Goal: Transaction & Acquisition: Book appointment/travel/reservation

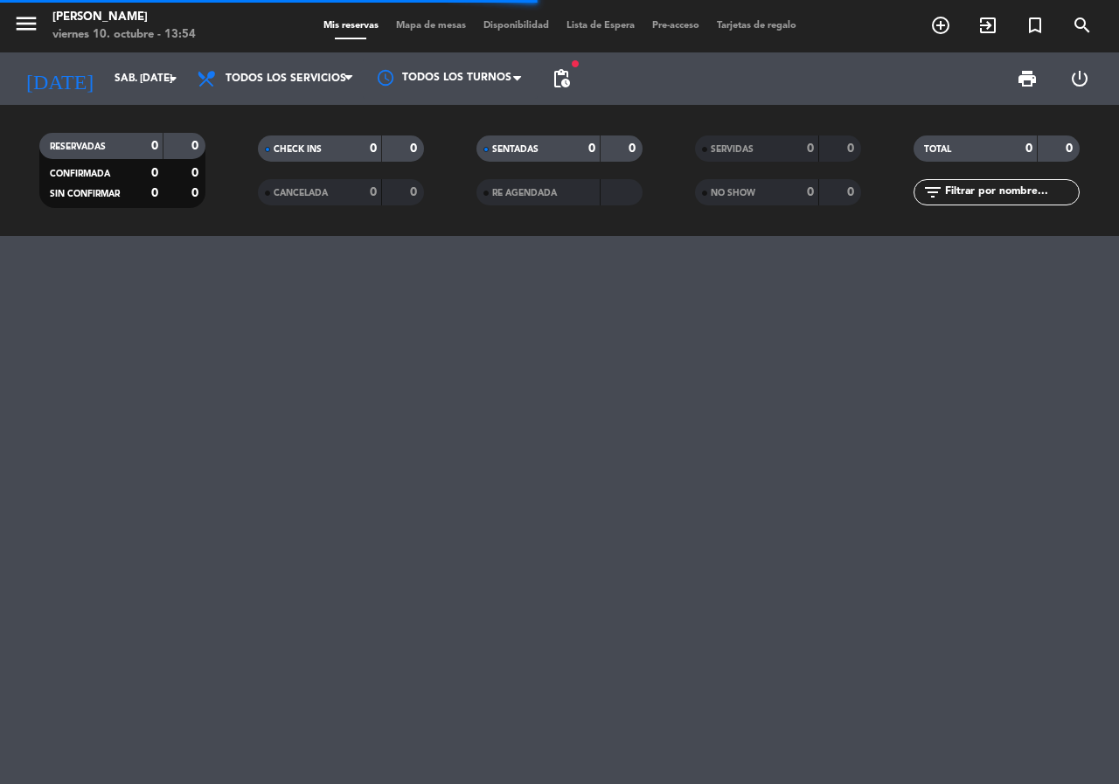
click at [574, 73] on span "pending_actions" at bounding box center [561, 78] width 35 height 35
click at [561, 73] on span "pending_actions" at bounding box center [561, 78] width 21 height 21
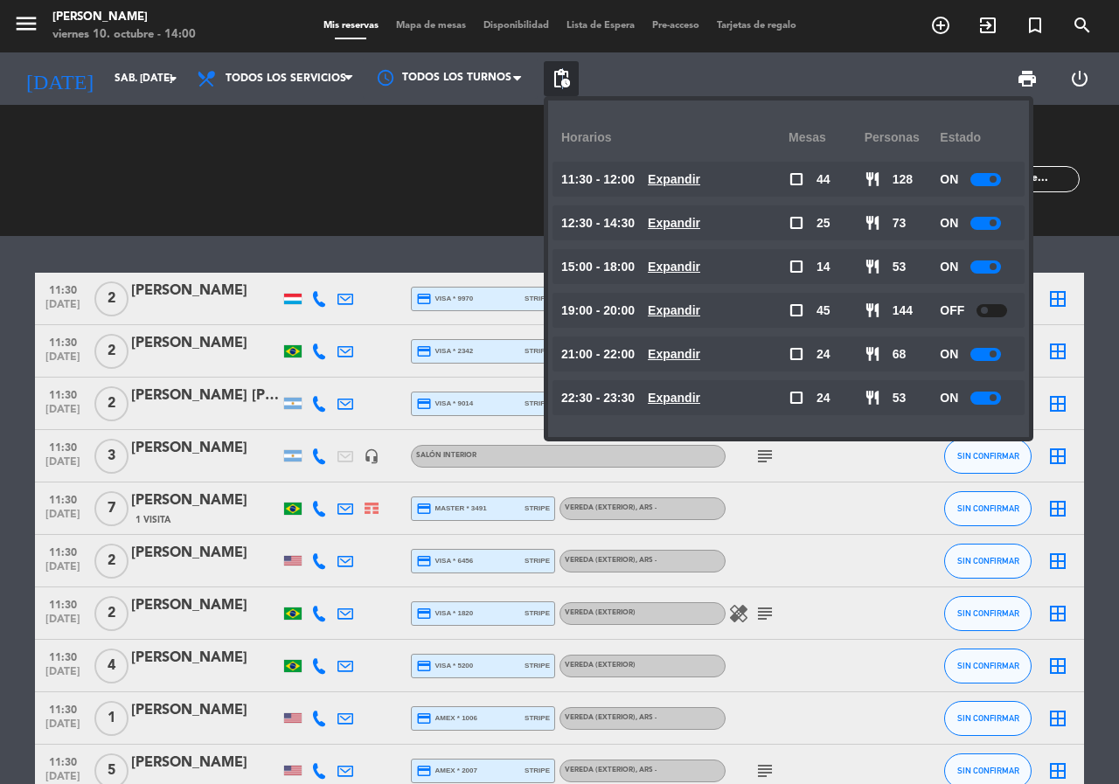
click at [941, 26] on icon "add_circle_outline" at bounding box center [940, 25] width 21 height 21
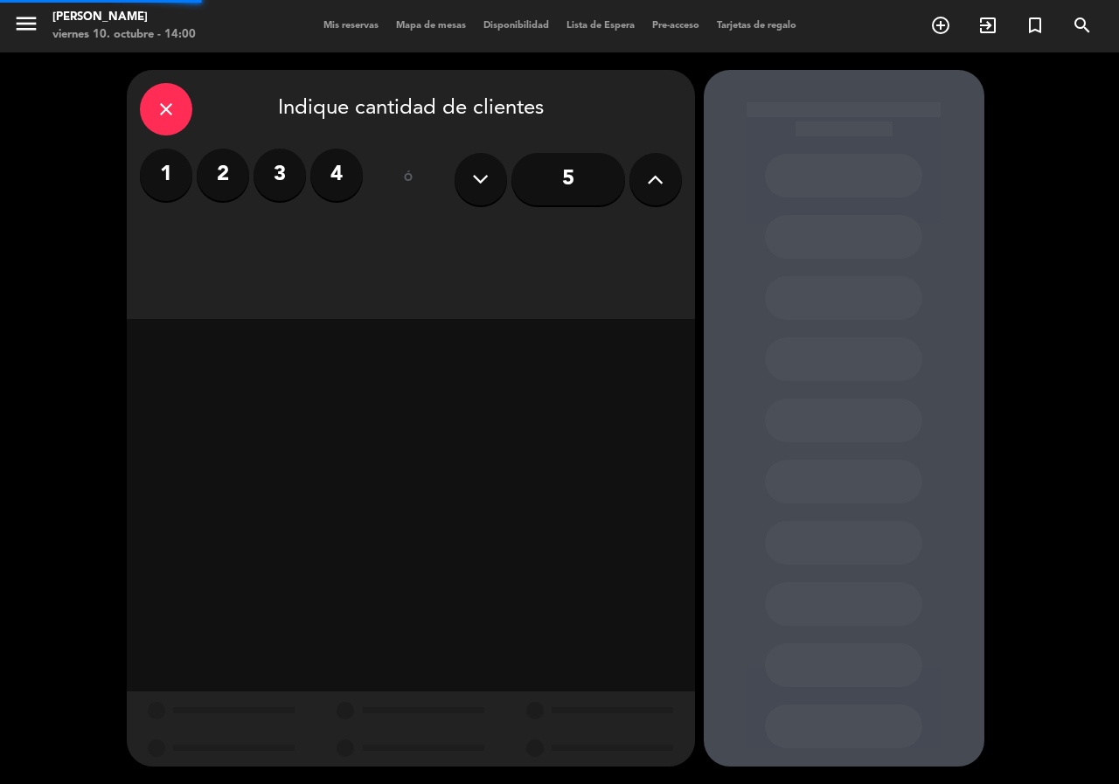
click at [597, 198] on input "5" at bounding box center [568, 179] width 114 height 52
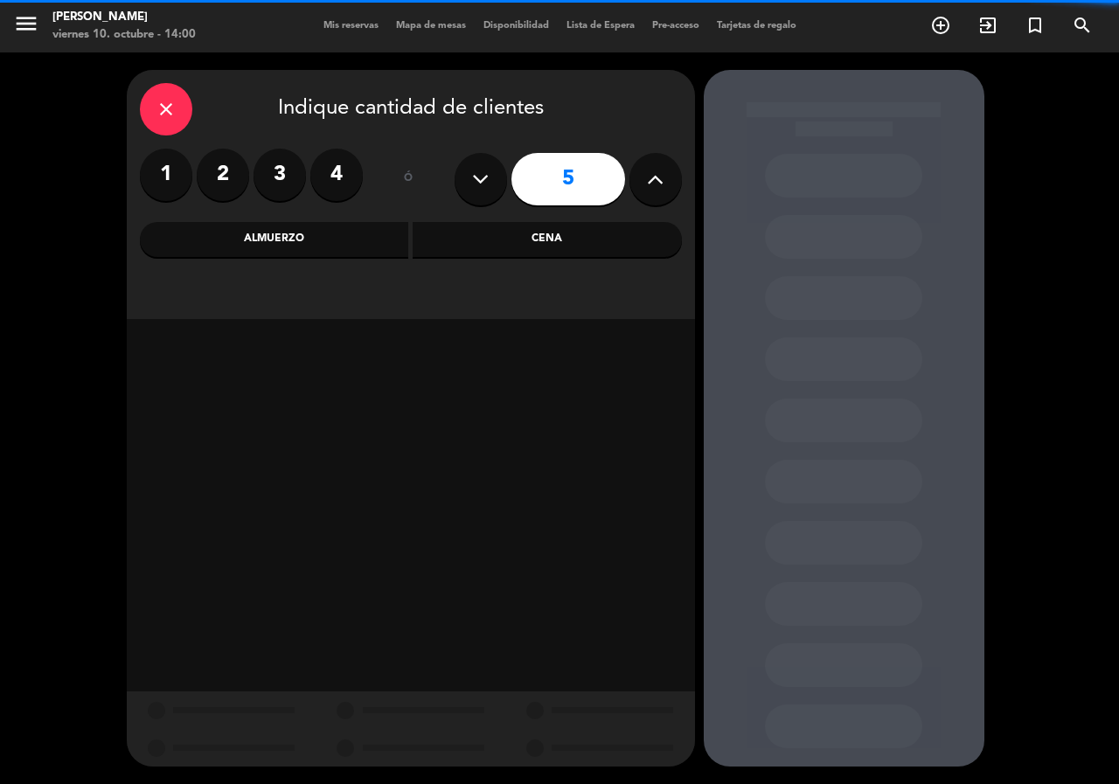
click at [543, 235] on div "Cena" at bounding box center [547, 239] width 269 height 35
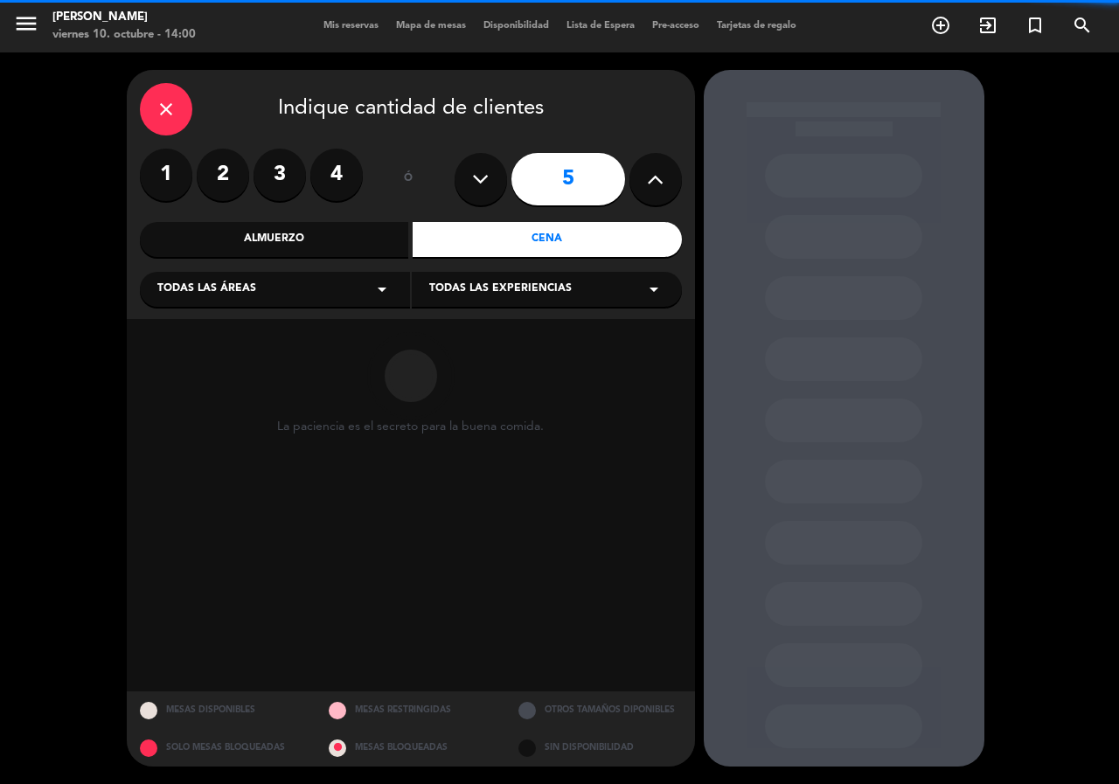
click at [357, 284] on div "Todas las áreas arrow_drop_down" at bounding box center [275, 289] width 270 height 35
click at [194, 459] on div "Vereda" at bounding box center [274, 462] width 235 height 17
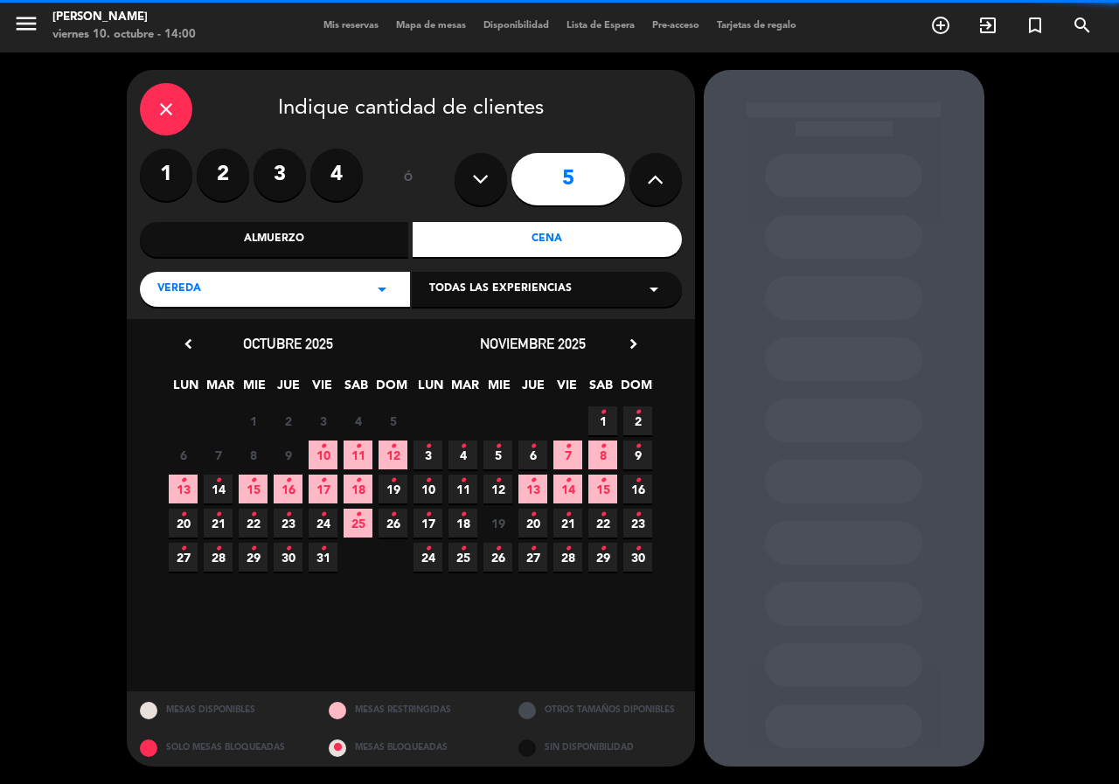
click at [526, 251] on div "Cena" at bounding box center [547, 239] width 269 height 35
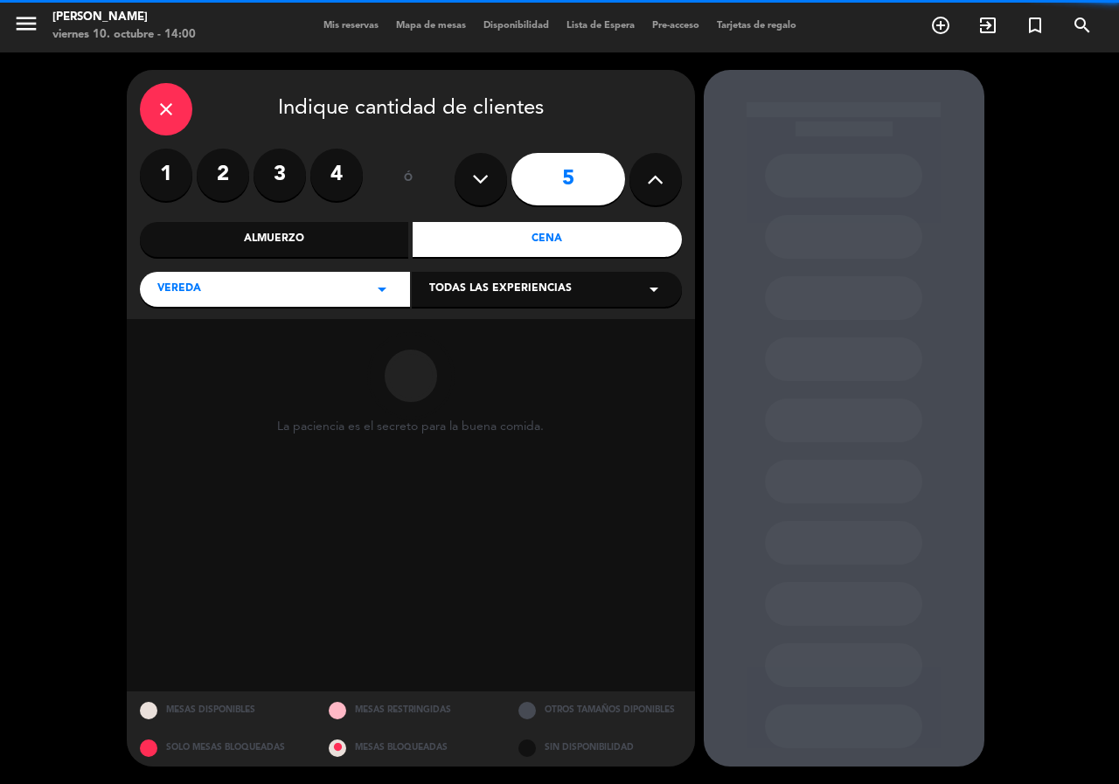
click at [498, 298] on span "Todas las experiencias" at bounding box center [500, 289] width 142 height 17
click at [468, 340] on div "Sidewalk (OUTDOORS)" at bounding box center [546, 332] width 235 height 17
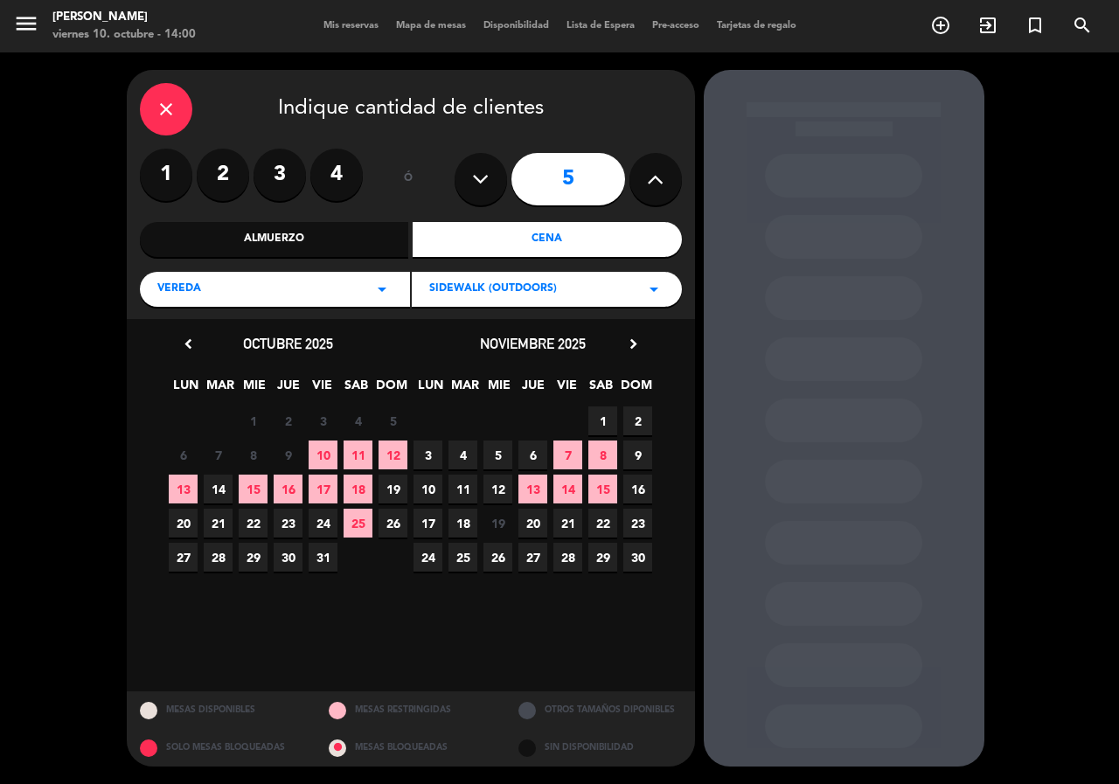
click at [265, 481] on span "15" at bounding box center [253, 489] width 29 height 29
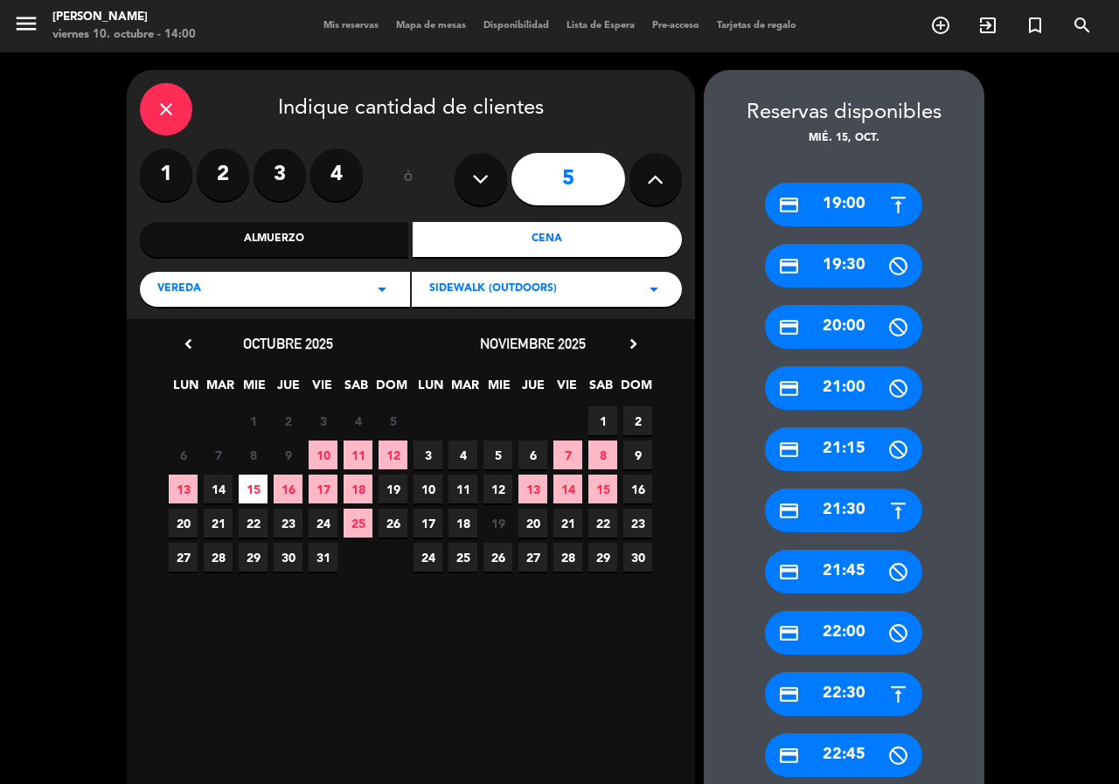
click at [864, 504] on div "credit_card 21:30" at bounding box center [843, 511] width 157 height 44
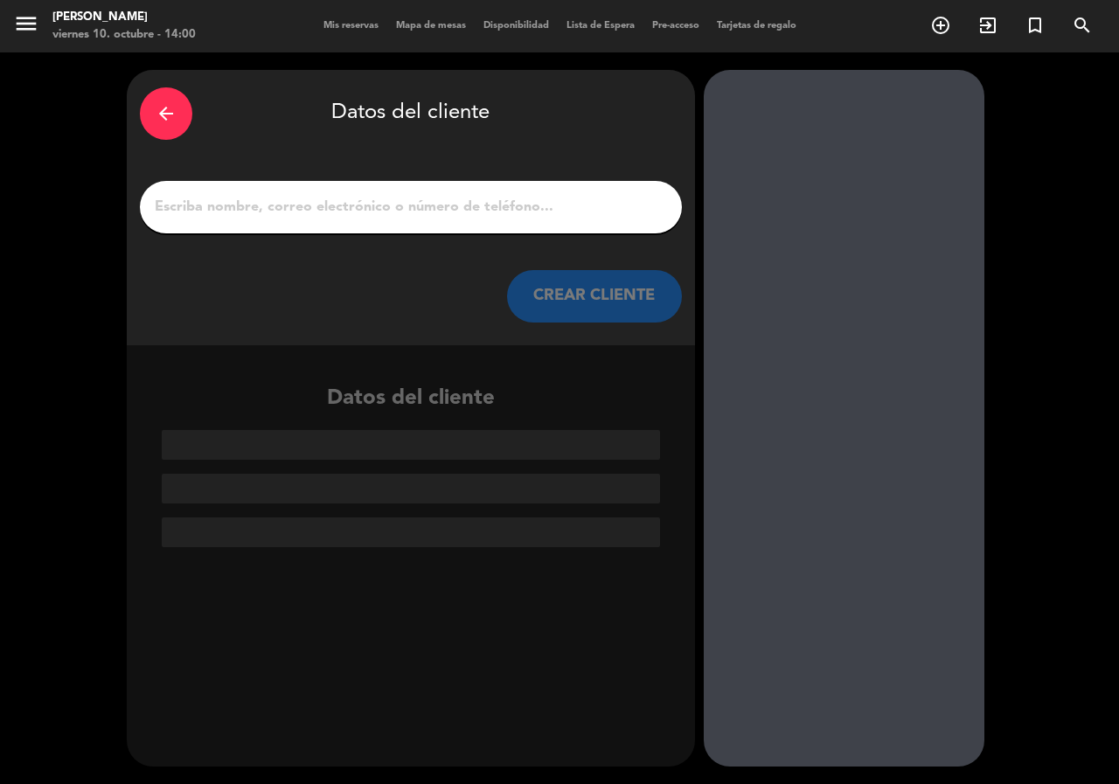
click at [424, 193] on div at bounding box center [411, 207] width 542 height 52
click at [440, 212] on input "1" at bounding box center [411, 207] width 516 height 24
click at [570, 293] on button "CREAR CLIENTE" at bounding box center [594, 296] width 175 height 52
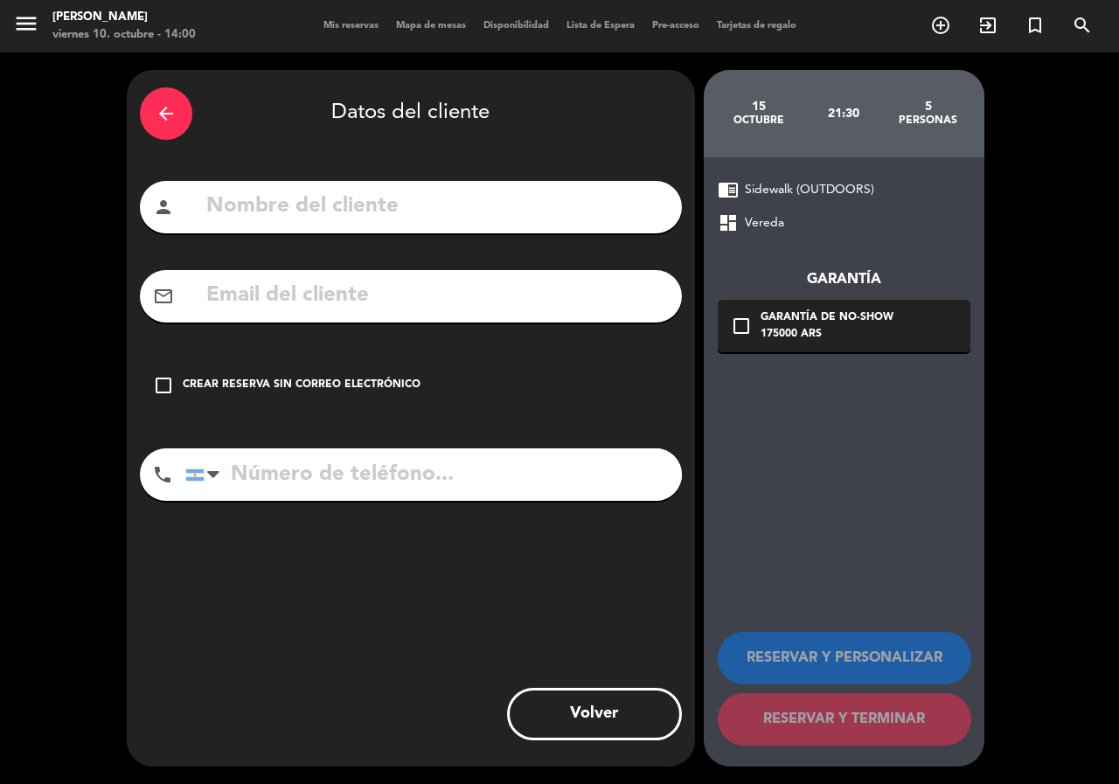
click at [420, 231] on div "person" at bounding box center [411, 207] width 542 height 52
click at [429, 201] on input "text" at bounding box center [437, 207] width 464 height 36
paste input "J"
type input "[PERSON_NAME]"
click at [358, 295] on input "text" at bounding box center [437, 296] width 464 height 36
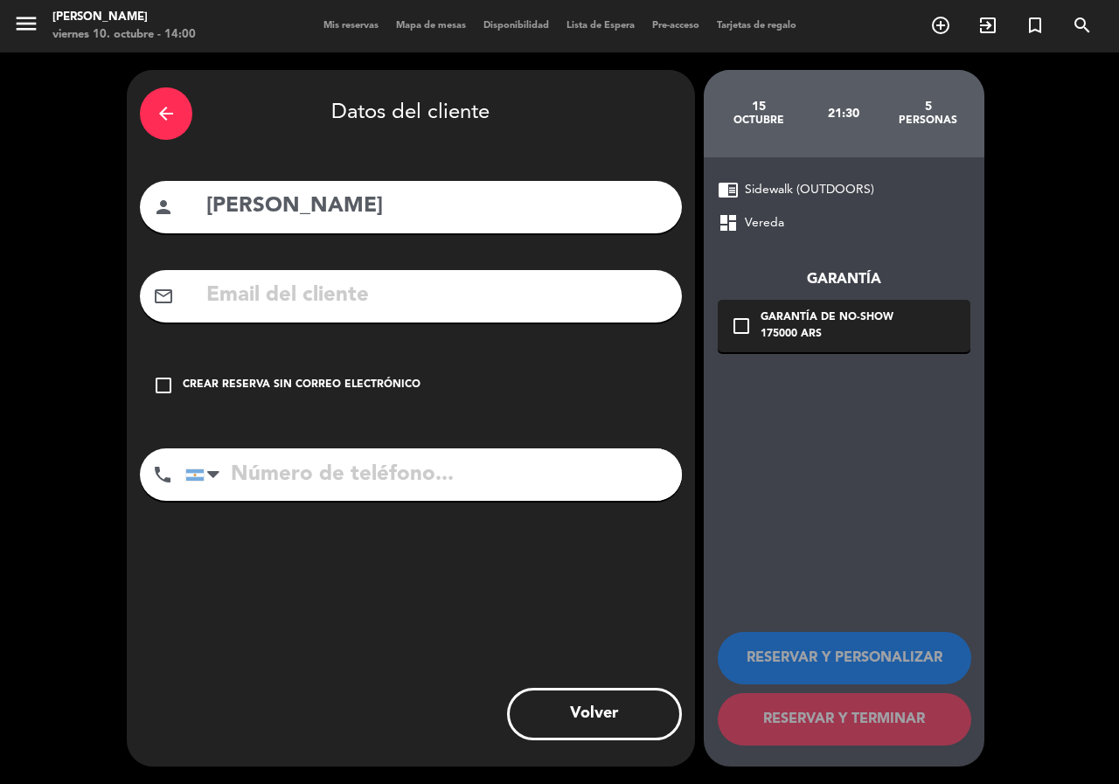
paste input "[EMAIL_ADDRESS][DOMAIN_NAME]"
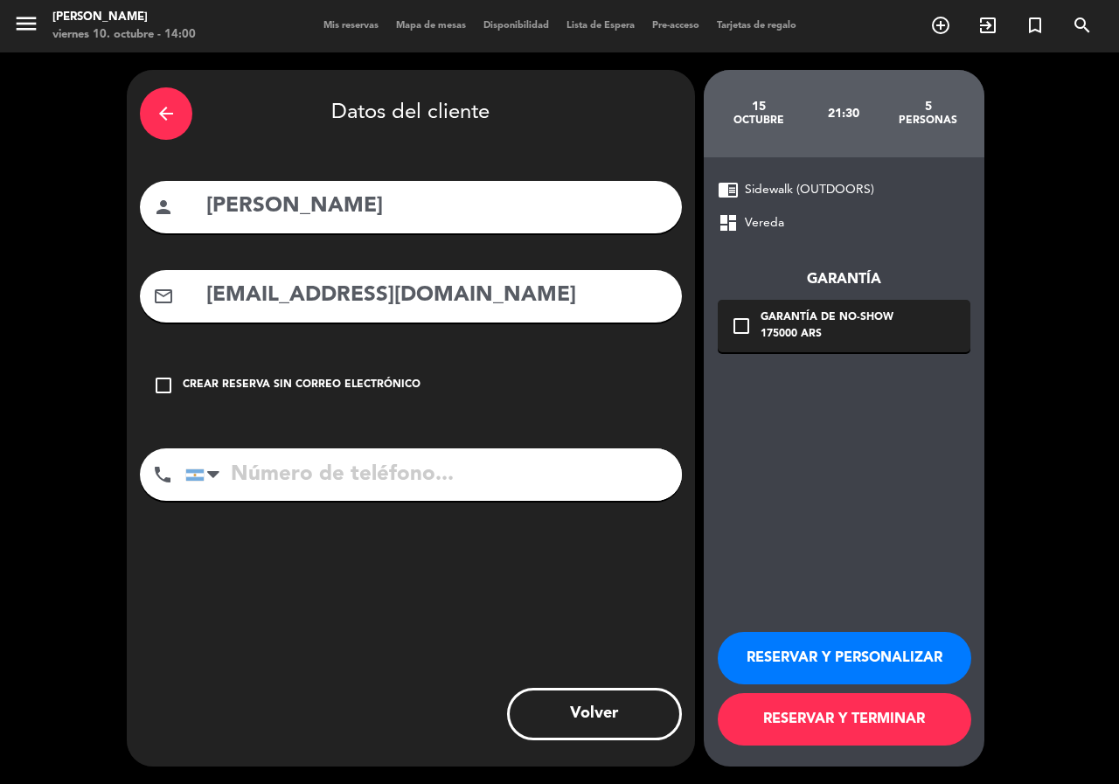
type input "[EMAIL_ADDRESS][DOMAIN_NAME]"
drag, startPoint x: 611, startPoint y: 456, endPoint x: 623, endPoint y: 479, distance: 25.8
click at [613, 460] on input "tel" at bounding box center [433, 474] width 496 height 52
paste input "+18803501"
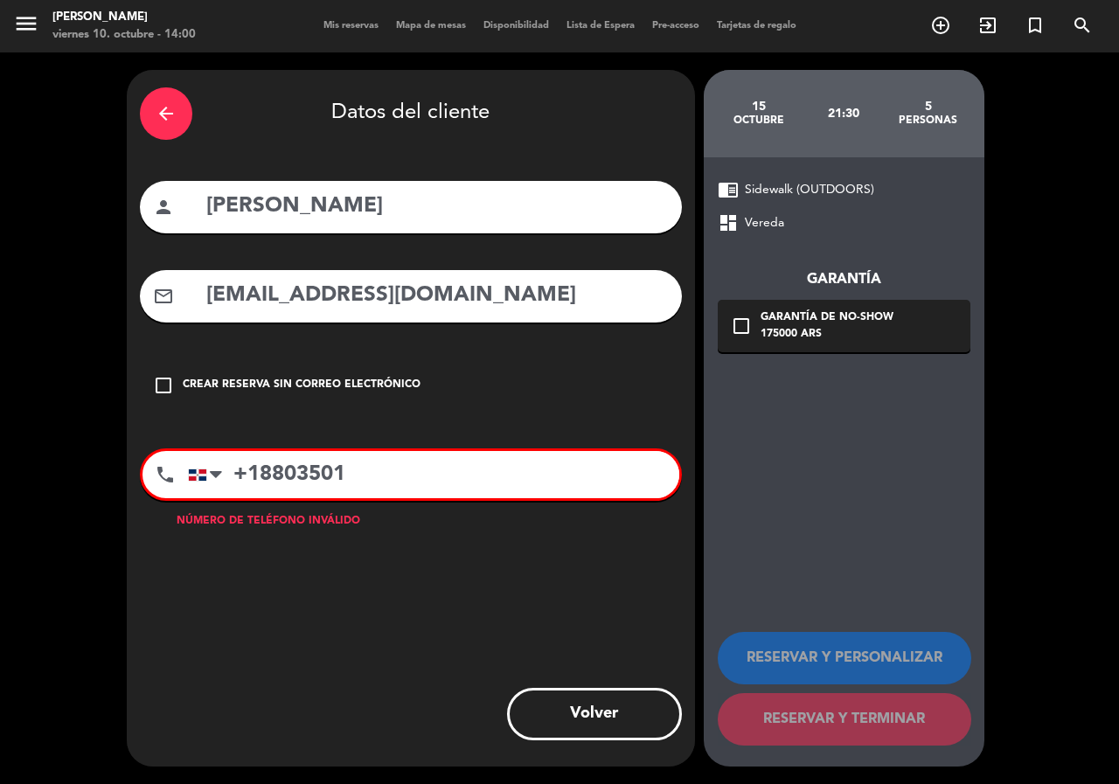
click at [805, 371] on div "chrome_reader_mode Sidewalk (OUTDOORS) dashboard Vereda Garantía check_box_outl…" at bounding box center [844, 461] width 281 height 609
drag, startPoint x: 598, startPoint y: 471, endPoint x: 267, endPoint y: 469, distance: 330.4
click at [267, 469] on input "+18803501" at bounding box center [433, 474] width 491 height 47
type input "+"
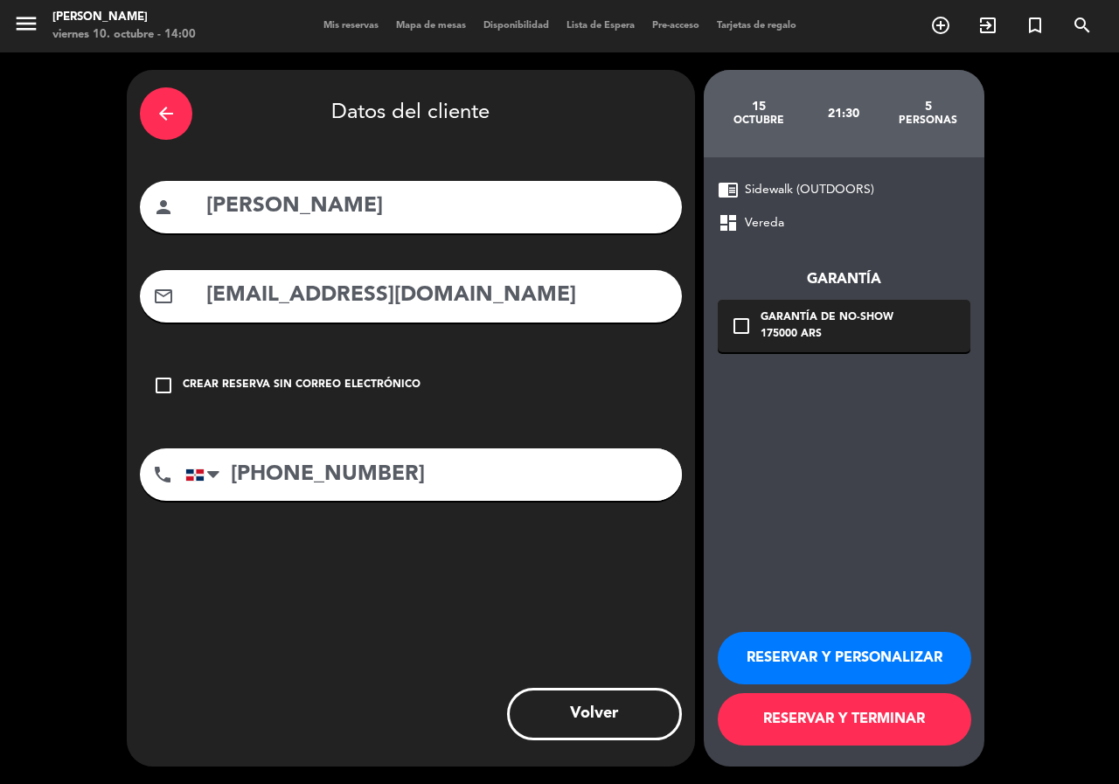
type input "[PHONE_NUMBER]"
click at [861, 309] on div "Garantía de no-show" at bounding box center [826, 317] width 133 height 17
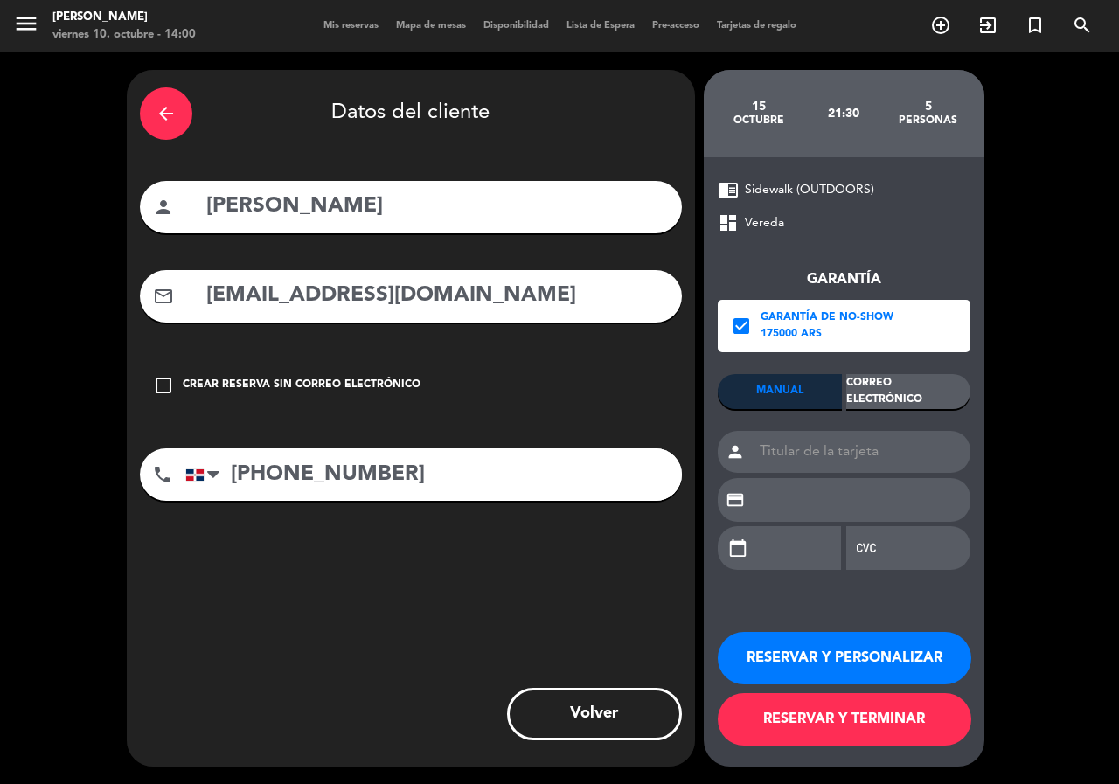
click at [964, 405] on div "Correo Electrónico" at bounding box center [908, 391] width 124 height 35
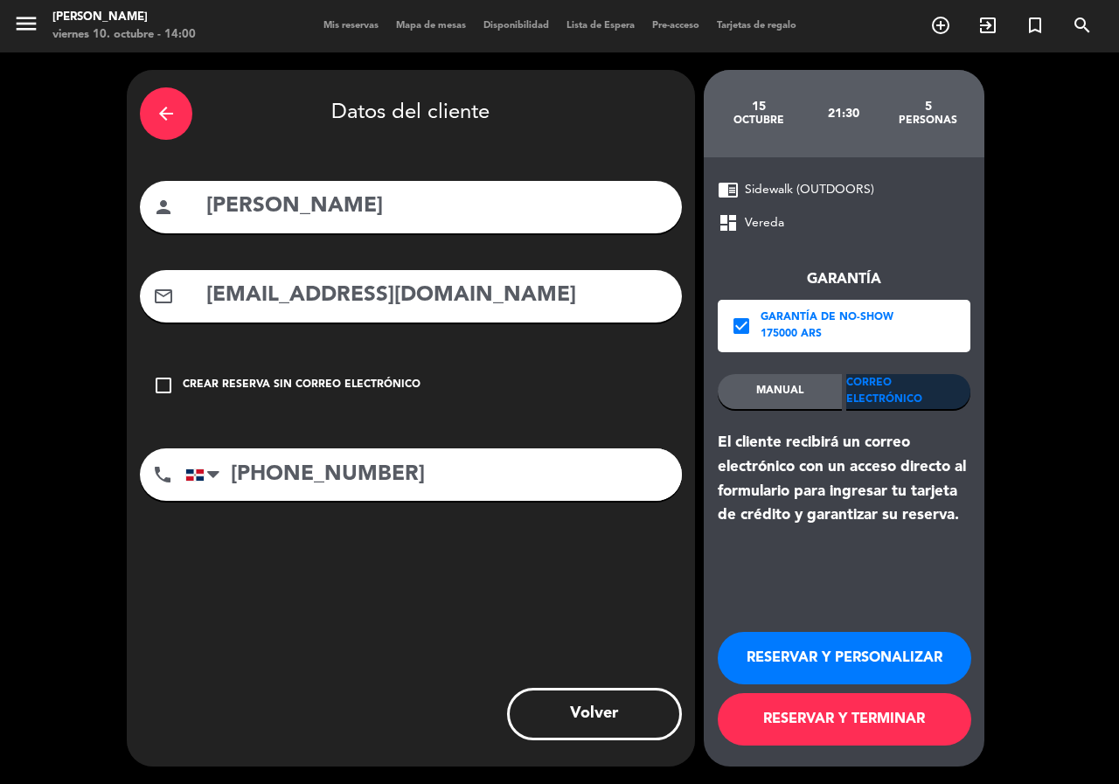
click at [961, 395] on div "Correo Electrónico" at bounding box center [908, 391] width 124 height 35
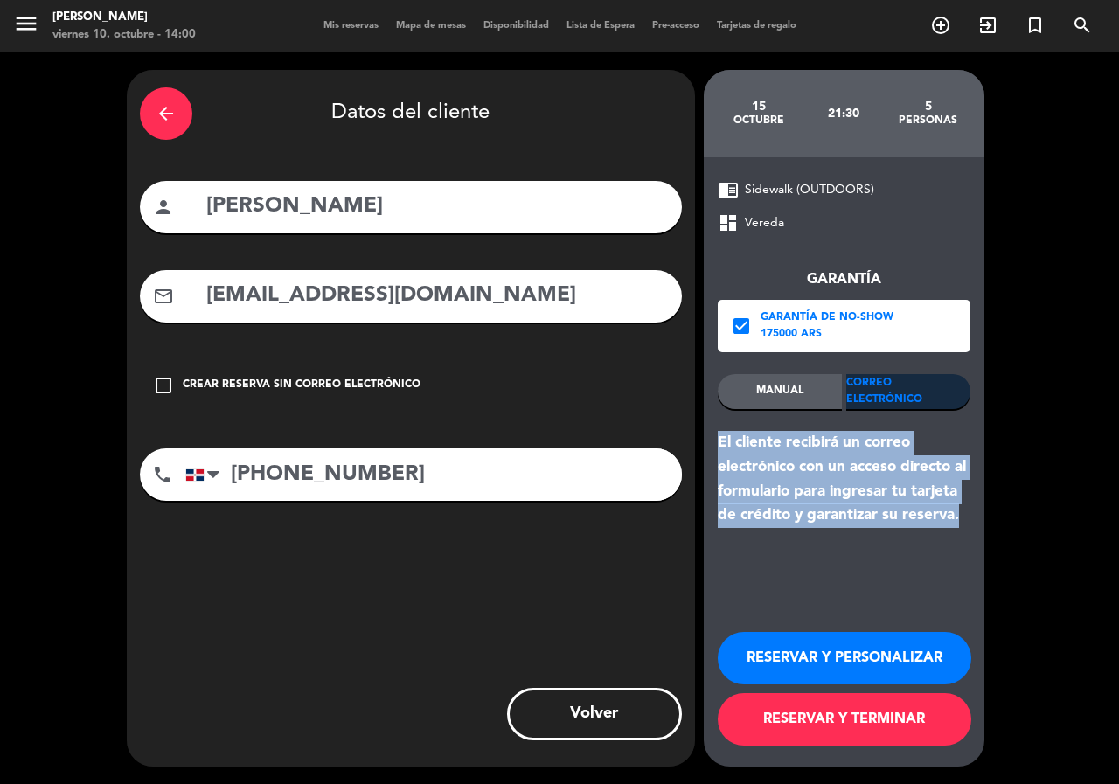
drag, startPoint x: 964, startPoint y: 517, endPoint x: 718, endPoint y: 437, distance: 259.3
click at [718, 437] on div "El cliente recibirá un correo electrónico con un acceso directo al formulario p…" at bounding box center [844, 479] width 253 height 97
copy div "El cliente recibirá un correo electrónico con un acceso directo al formulario p…"
click at [766, 662] on button "RESERVAR Y PERSONALIZAR" at bounding box center [844, 658] width 253 height 52
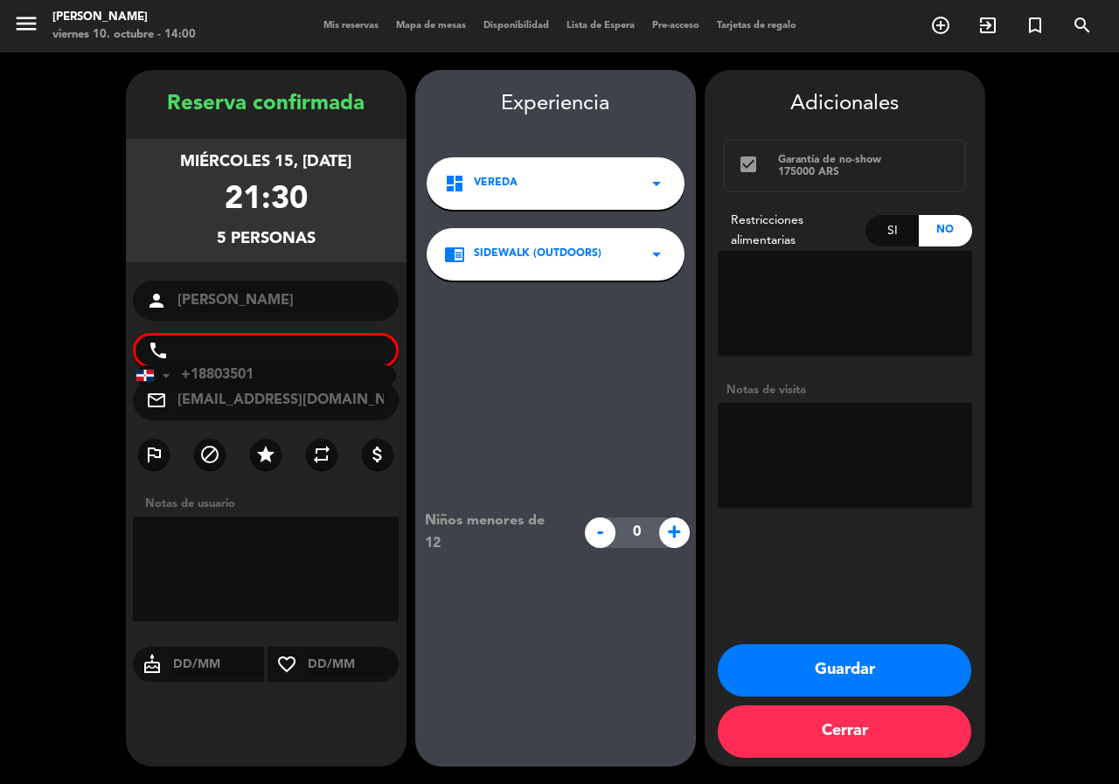
drag, startPoint x: 184, startPoint y: 178, endPoint x: 337, endPoint y: 230, distance: 162.2
click at [347, 237] on div "miércoles 15, [DATE] 21:30 5 personas" at bounding box center [266, 200] width 281 height 123
copy div "miércoles 15, [DATE] 21:30 5 personas"
drag, startPoint x: 860, startPoint y: 392, endPoint x: 863, endPoint y: 428, distance: 36.8
click at [861, 392] on div "Notas de visita" at bounding box center [845, 390] width 254 height 18
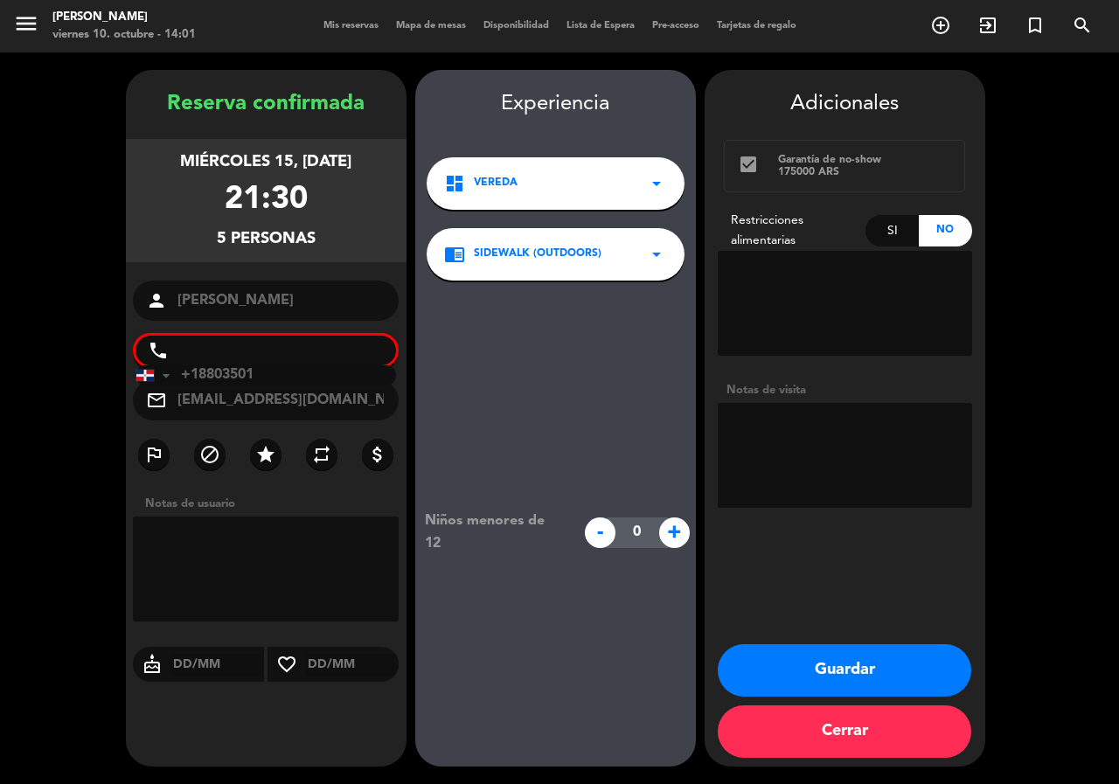
click at [863, 439] on textarea at bounding box center [845, 455] width 254 height 105
type textarea "exterior"
click at [292, 572] on textarea at bounding box center [266, 569] width 267 height 105
paste textarea "[PHONE_NUMBER]"
type textarea "[PHONE_NUMBER]"
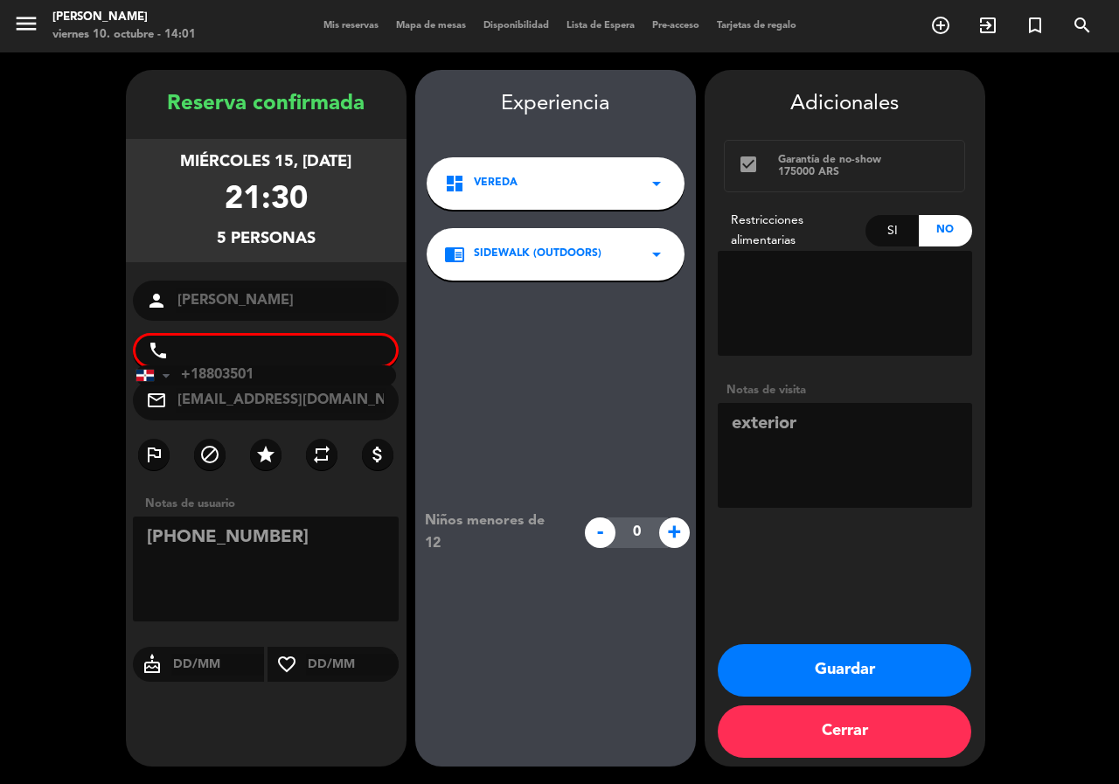
click at [815, 693] on button "Guardar" at bounding box center [844, 670] width 253 height 52
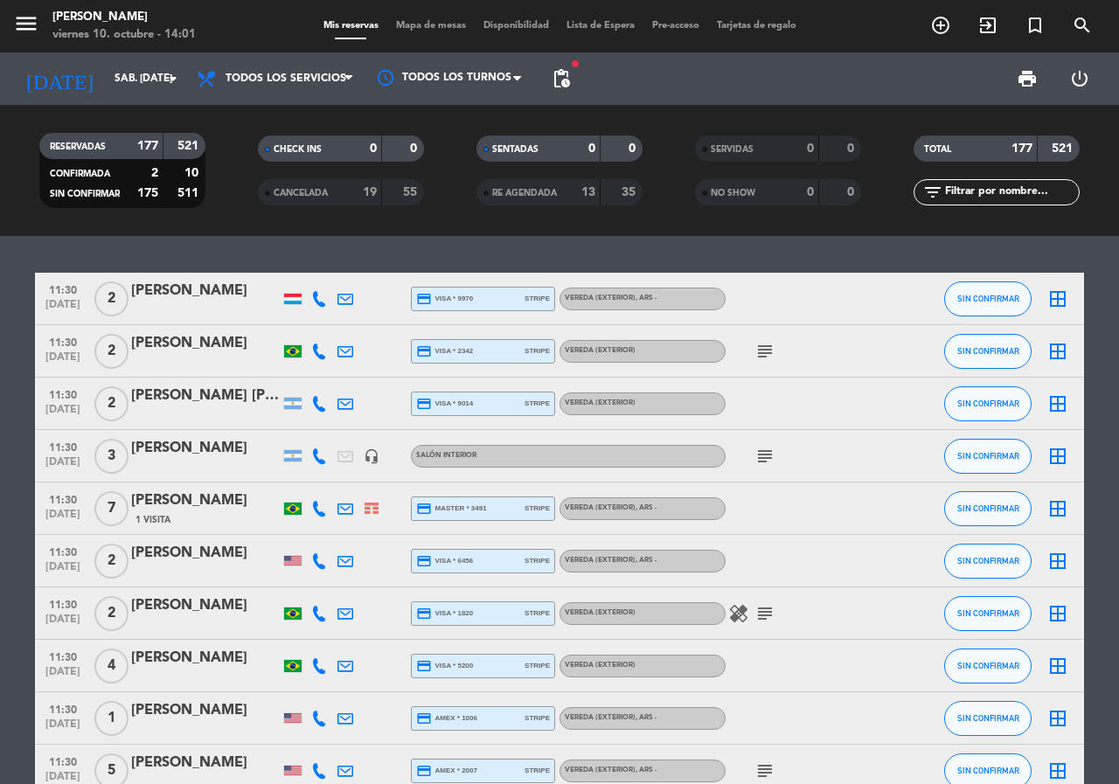
click at [943, 32] on icon "add_circle_outline" at bounding box center [940, 25] width 21 height 21
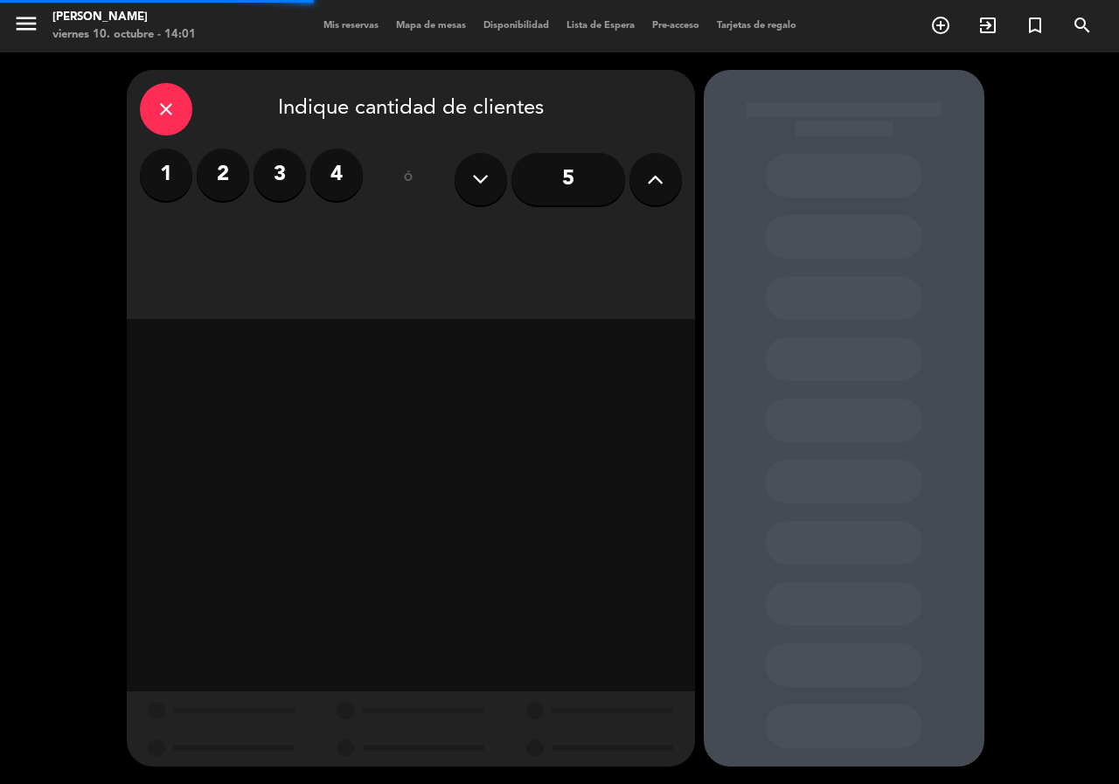
click at [273, 190] on label "3" at bounding box center [279, 175] width 52 height 52
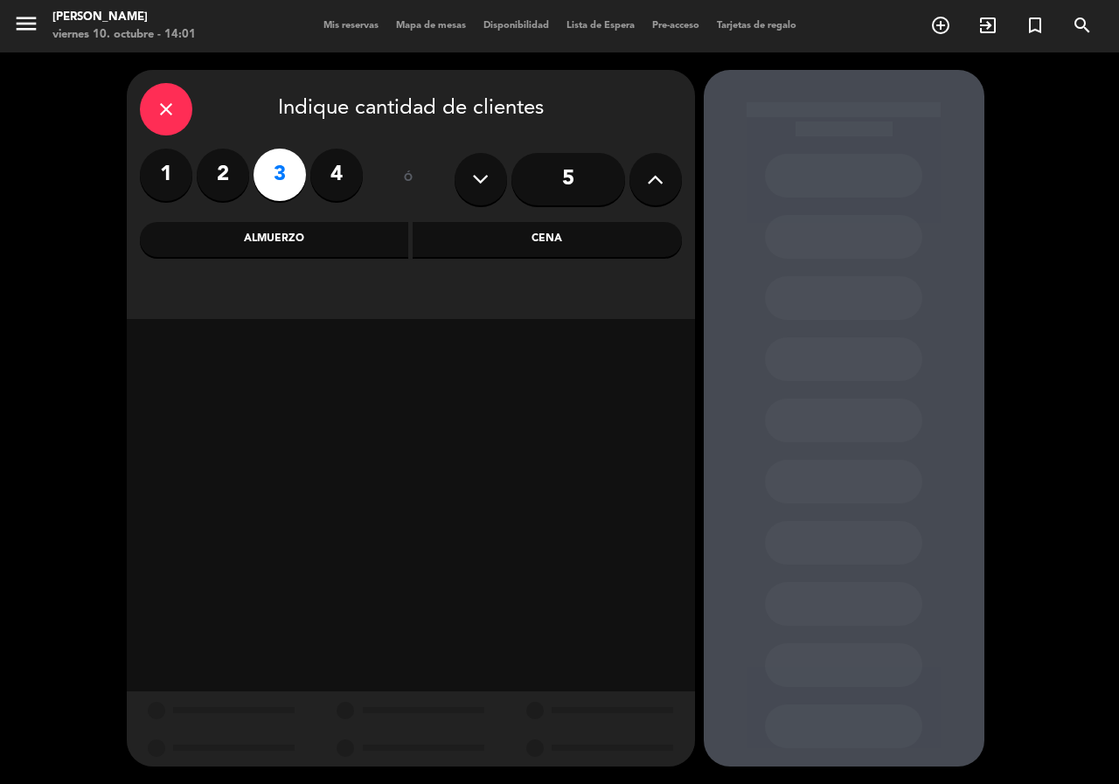
click at [295, 246] on div "Almuerzo" at bounding box center [274, 239] width 269 height 35
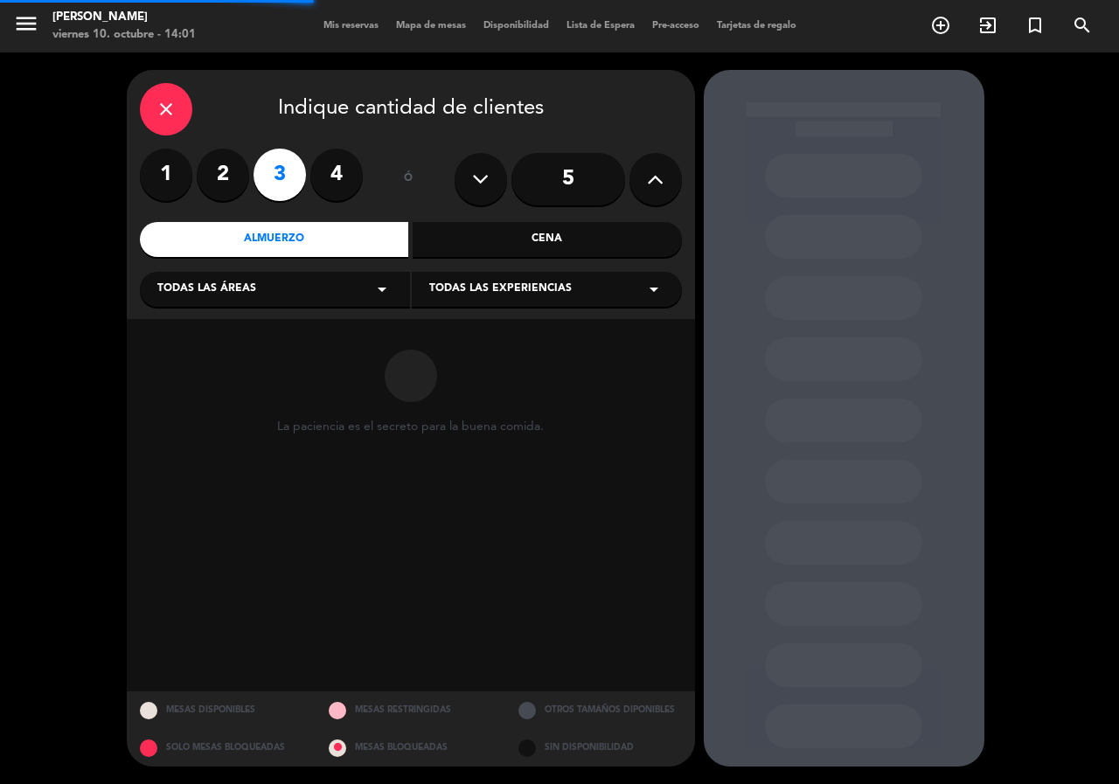
click at [293, 293] on div "Todas las áreas arrow_drop_down" at bounding box center [275, 289] width 270 height 35
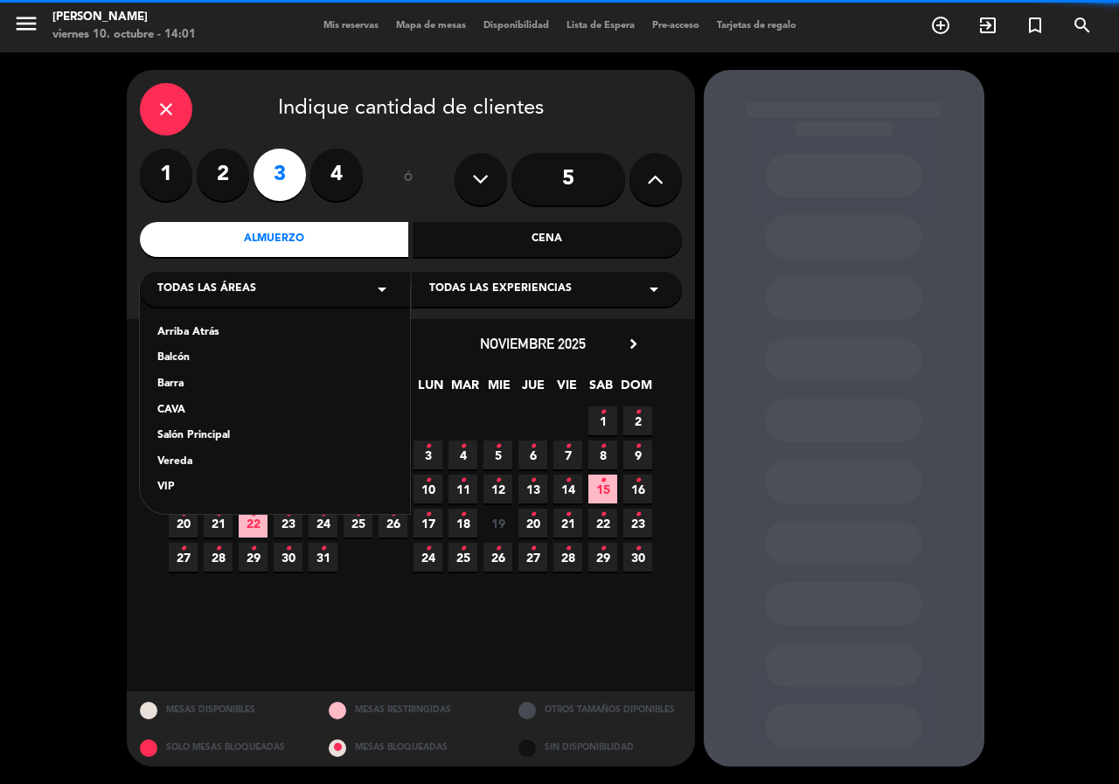
click at [224, 427] on div "Arriba Atrás Balcón Barra CAVA Salón Principal Vereda VIP" at bounding box center [275, 399] width 270 height 229
click at [192, 443] on div "Salón Principal" at bounding box center [274, 435] width 235 height 17
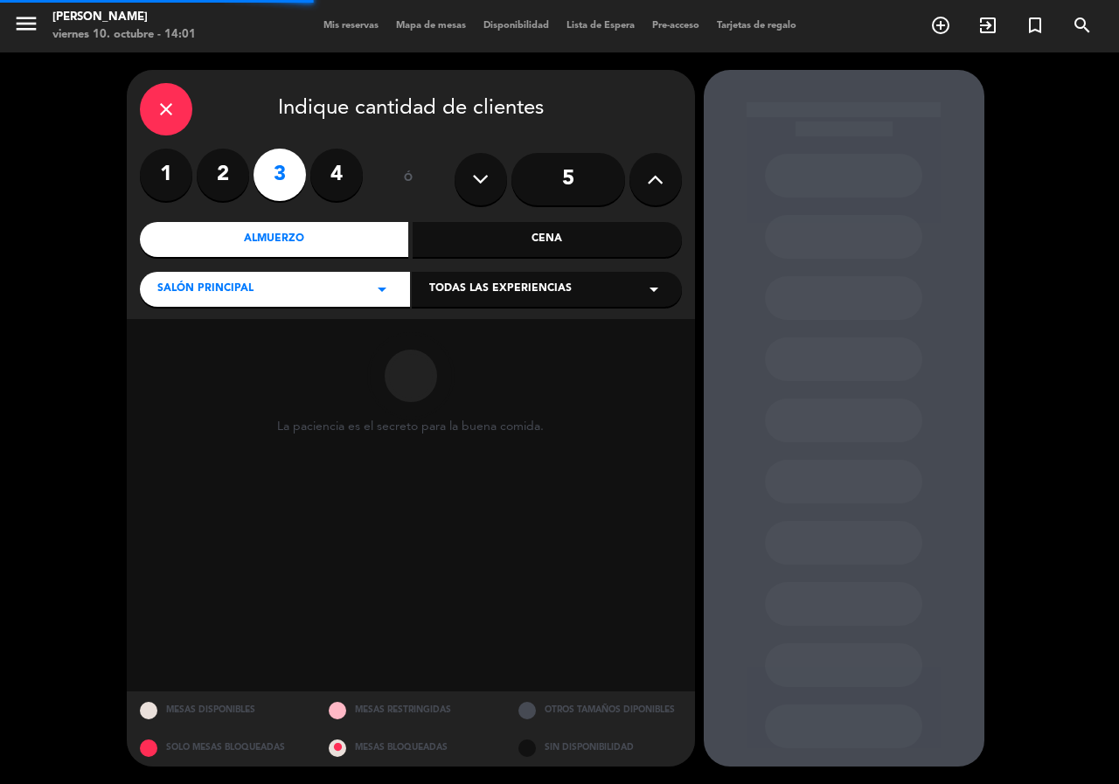
click at [453, 289] on span "Todas las experiencias" at bounding box center [500, 289] width 142 height 17
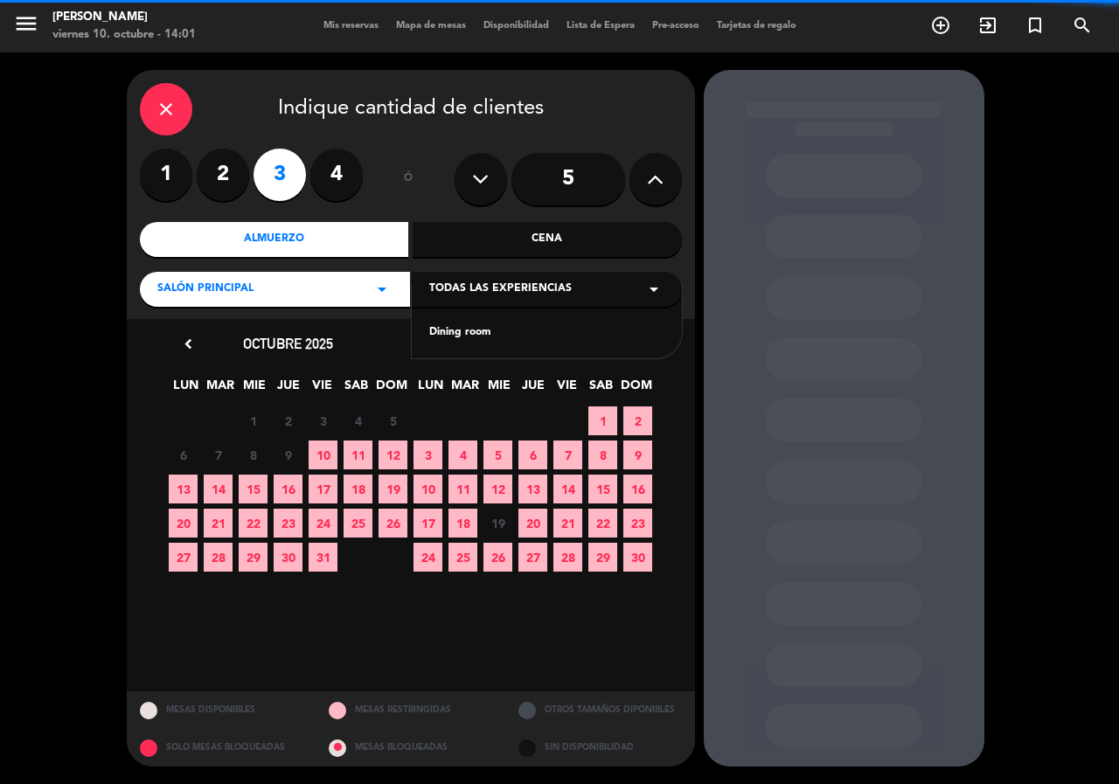
click at [462, 330] on div "Dining room" at bounding box center [546, 332] width 235 height 17
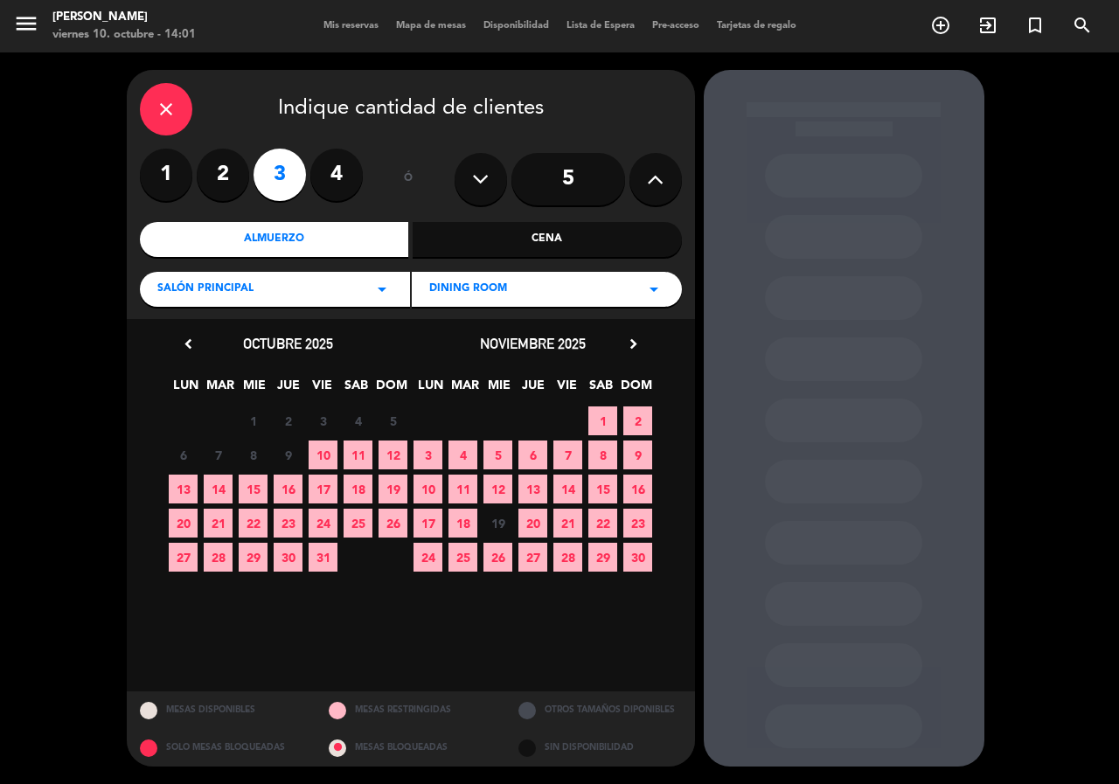
click at [363, 483] on span "18" at bounding box center [357, 489] width 29 height 29
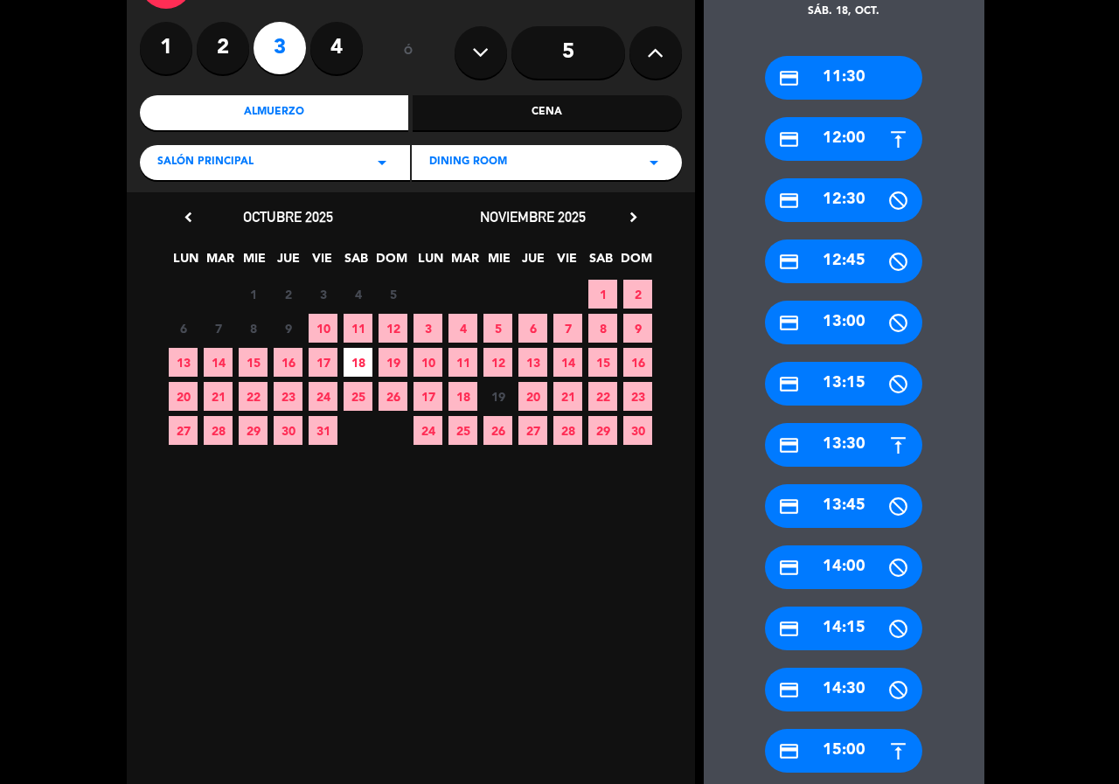
scroll to position [175, 0]
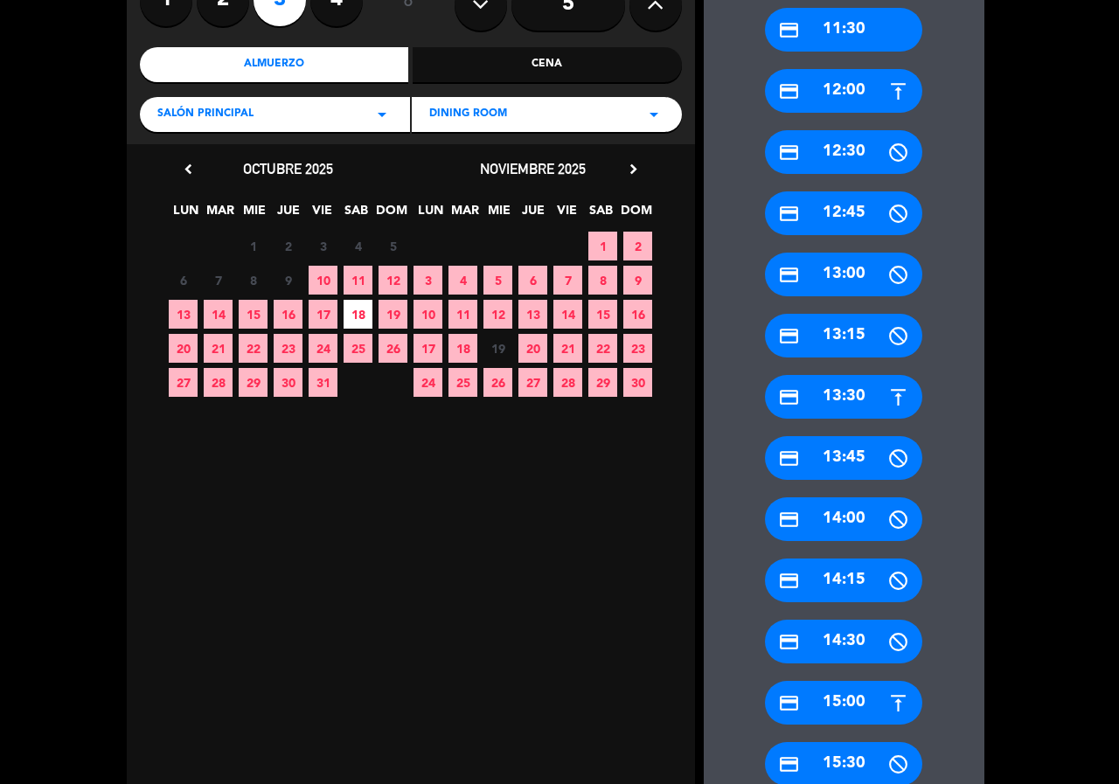
click at [848, 712] on div "credit_card 15:00" at bounding box center [843, 703] width 157 height 44
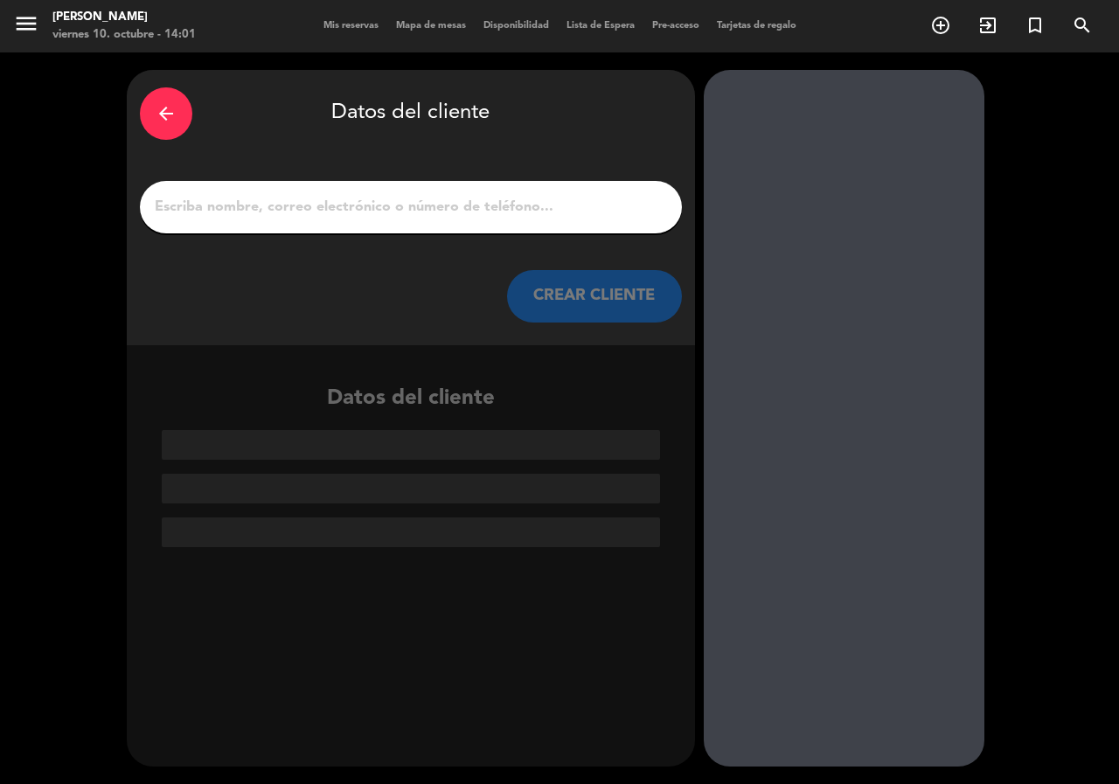
click at [408, 213] on input "1" at bounding box center [411, 207] width 516 height 24
paste input "[PERSON_NAME]"
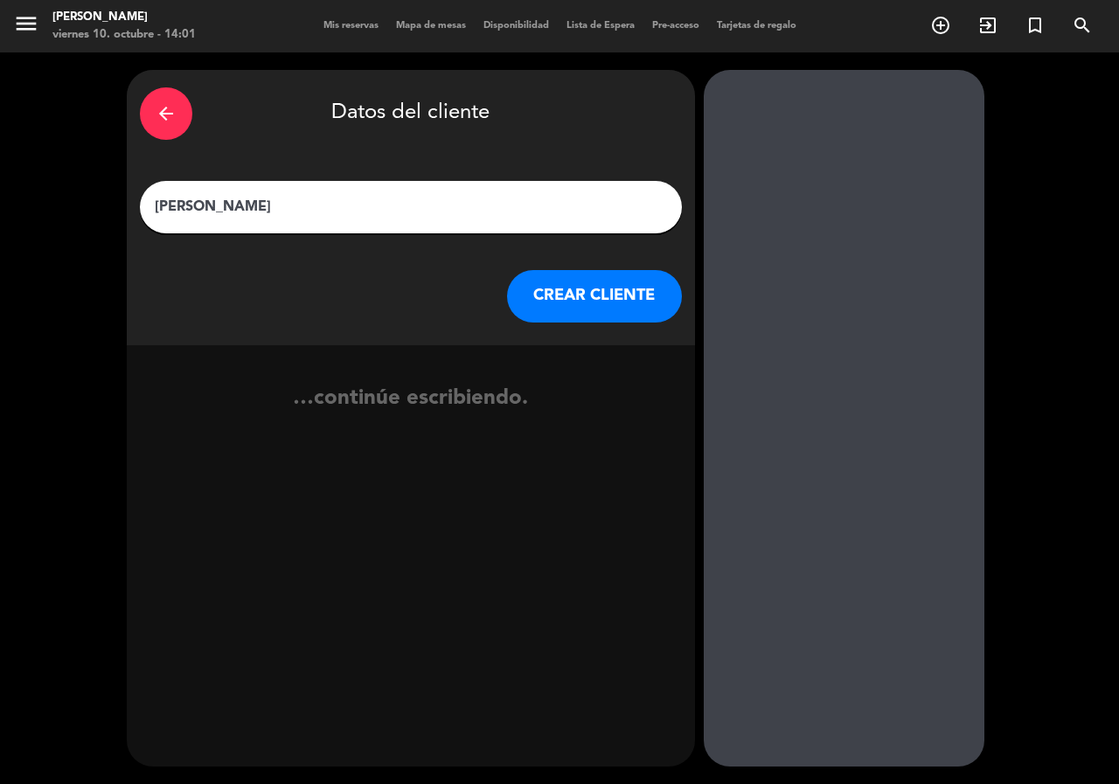
type input "[PERSON_NAME]"
click at [575, 309] on button "CREAR CLIENTE" at bounding box center [594, 296] width 175 height 52
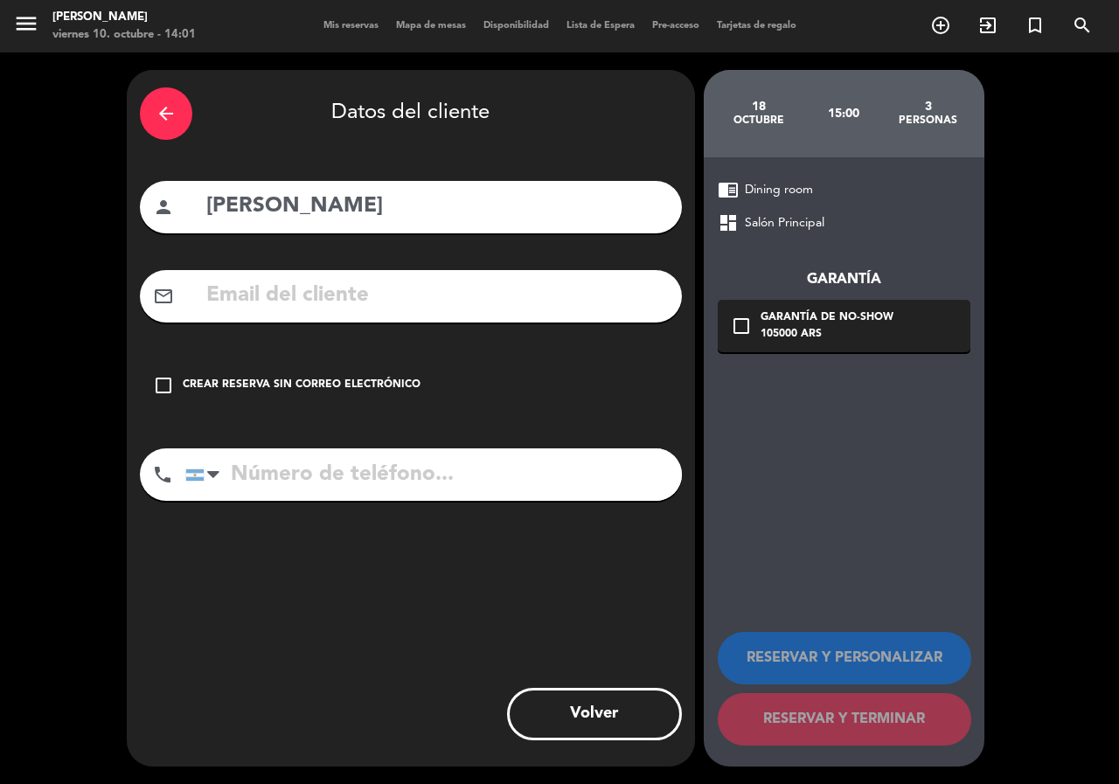
click at [427, 323] on div "arrow_back Datos del cliente person [PERSON_NAME] mail_outline check_box_outlin…" at bounding box center [411, 418] width 568 height 697
click at [426, 301] on input "text" at bounding box center [437, 296] width 464 height 36
paste input "[EMAIL_ADDRESS][DOMAIN_NAME]"
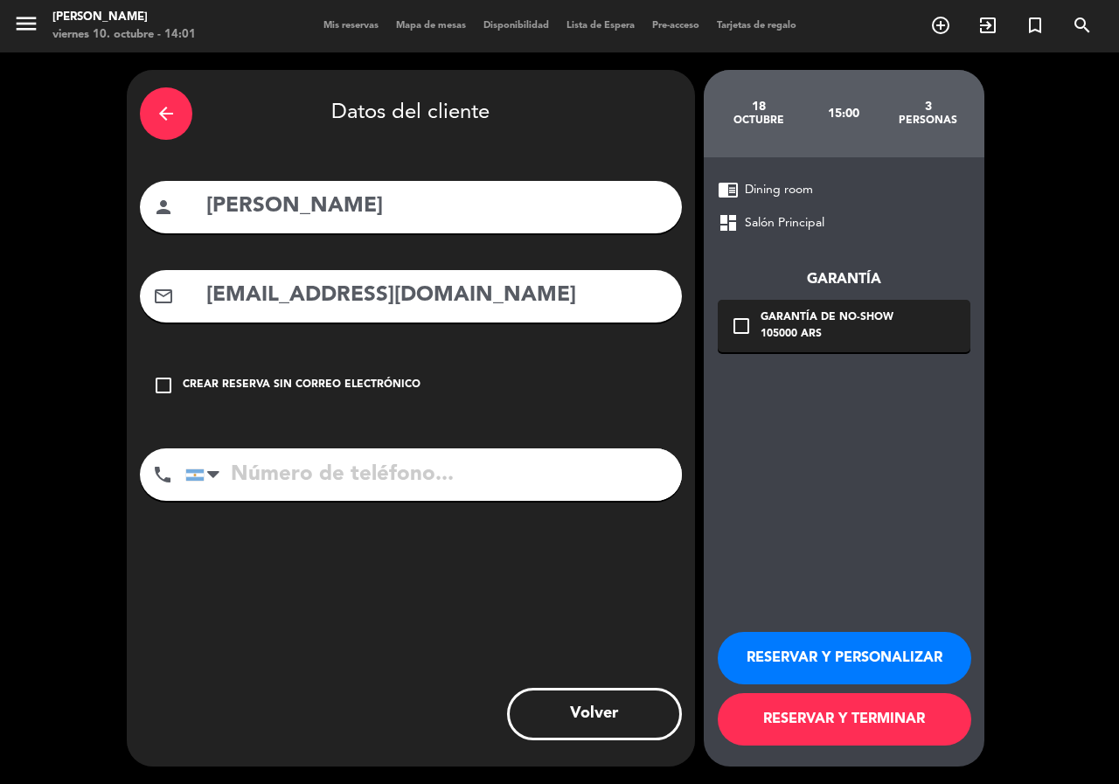
type input "[EMAIL_ADDRESS][DOMAIN_NAME]"
click at [382, 468] on input "tel" at bounding box center [433, 474] width 496 height 52
paste input "[PHONE_NUMBER]"
type input "[PHONE_NUMBER]"
click at [817, 329] on div "105000 ARS" at bounding box center [826, 334] width 133 height 17
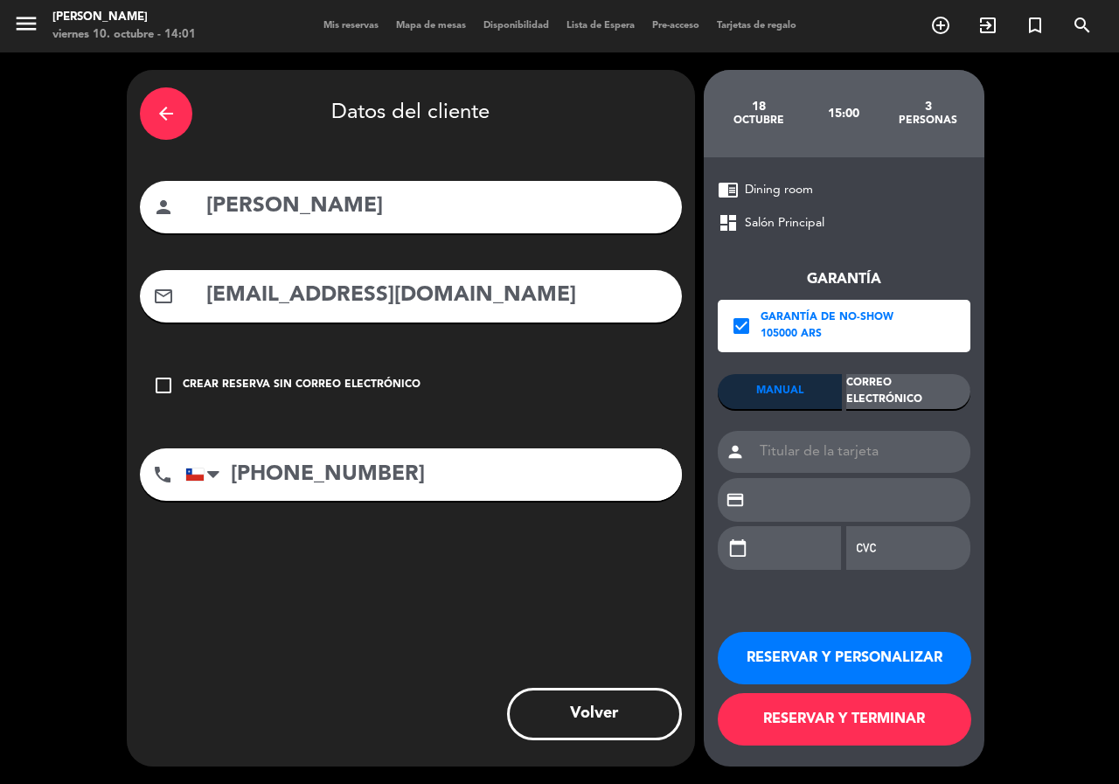
click at [870, 410] on div "MANUAL Correo Electrónico person credit_card calendar_today" at bounding box center [844, 480] width 253 height 212
click at [886, 385] on div "Correo Electrónico" at bounding box center [908, 391] width 124 height 35
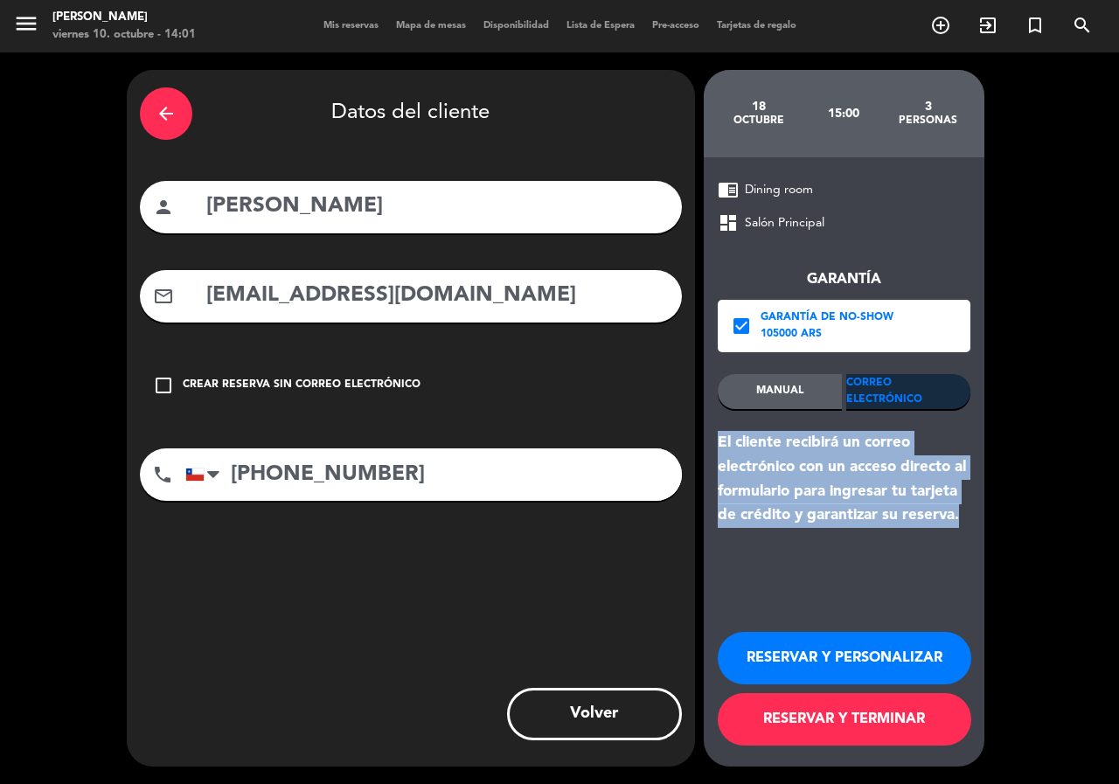
drag, startPoint x: 964, startPoint y: 523, endPoint x: 713, endPoint y: 439, distance: 264.5
click at [713, 439] on div "chrome_reader_mode Dining room dashboard Salón Principal Garantía check_box Gar…" at bounding box center [844, 461] width 281 height 609
copy div "El cliente recibirá un correo electrónico con un acceso directo al formulario p…"
click at [762, 658] on button "RESERVAR Y PERSONALIZAR" at bounding box center [844, 658] width 253 height 52
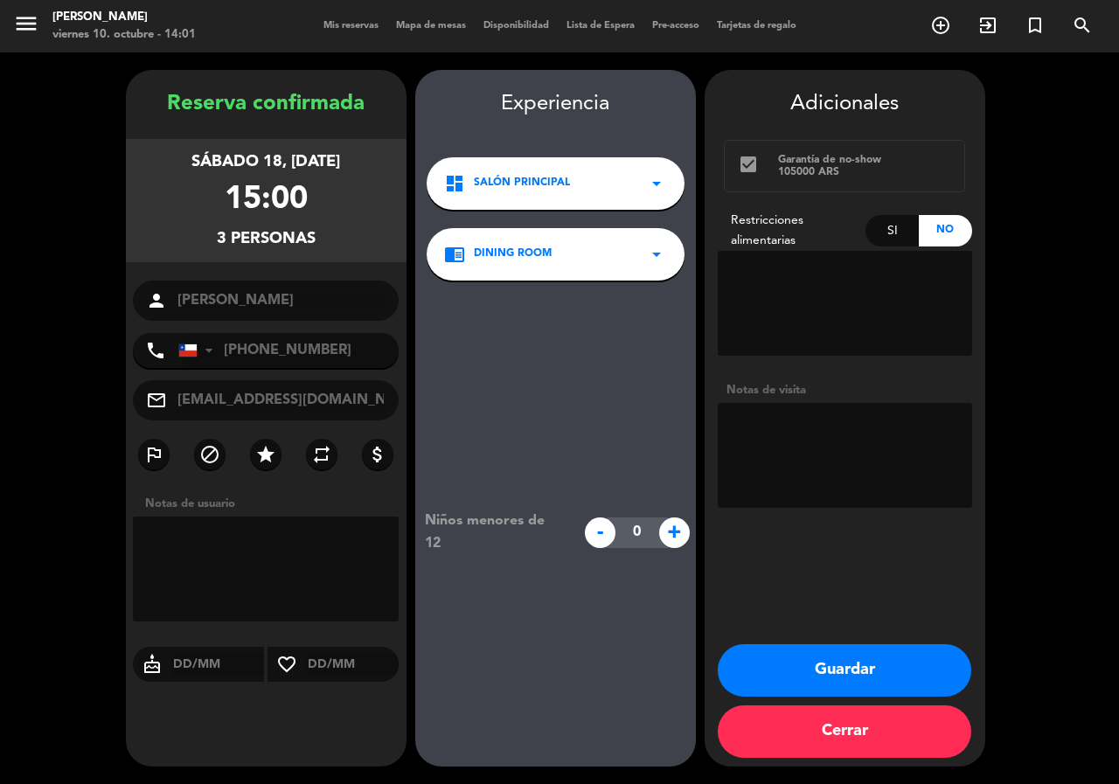
drag, startPoint x: 163, startPoint y: 156, endPoint x: 425, endPoint y: 245, distance: 276.7
click at [351, 231] on div "sábado 18, [DATE] 15:00 3 personas" at bounding box center [266, 200] width 281 height 123
copy div "sábado 18, [DATE] 15:00 3 personas"
drag, startPoint x: 808, startPoint y: 687, endPoint x: 803, endPoint y: 679, distance: 9.0
click at [807, 687] on button "Guardar" at bounding box center [844, 670] width 253 height 52
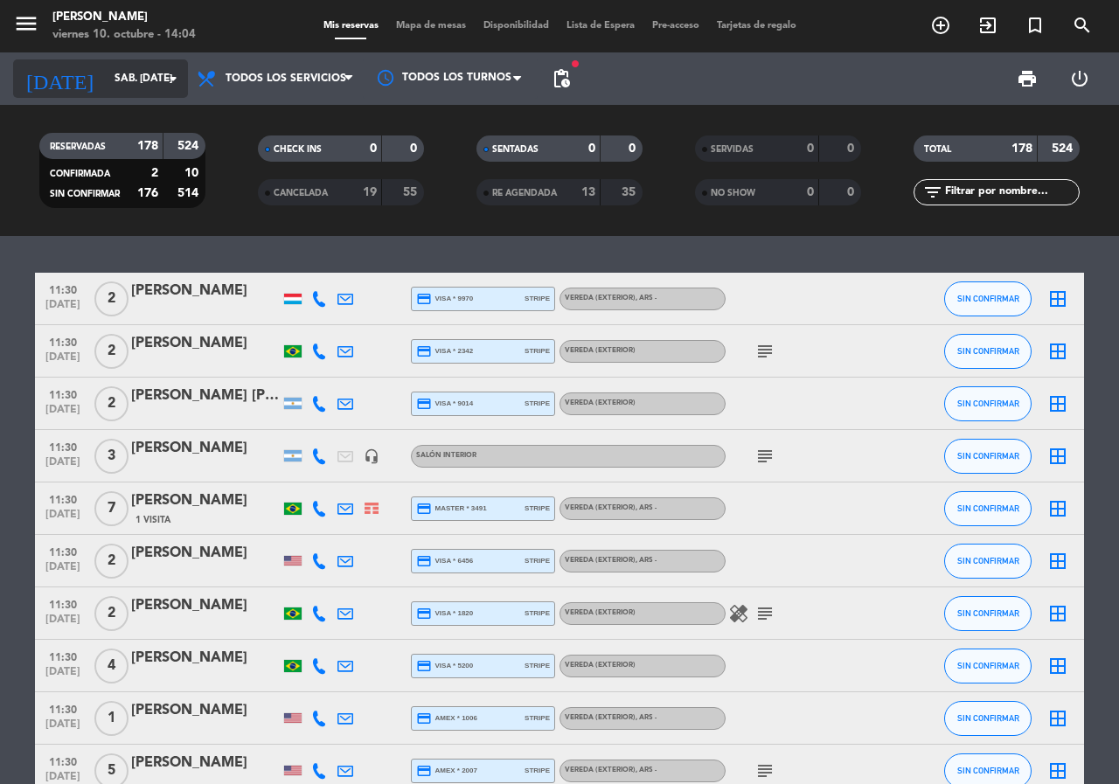
click at [169, 80] on icon "arrow_drop_down" at bounding box center [173, 78] width 21 height 21
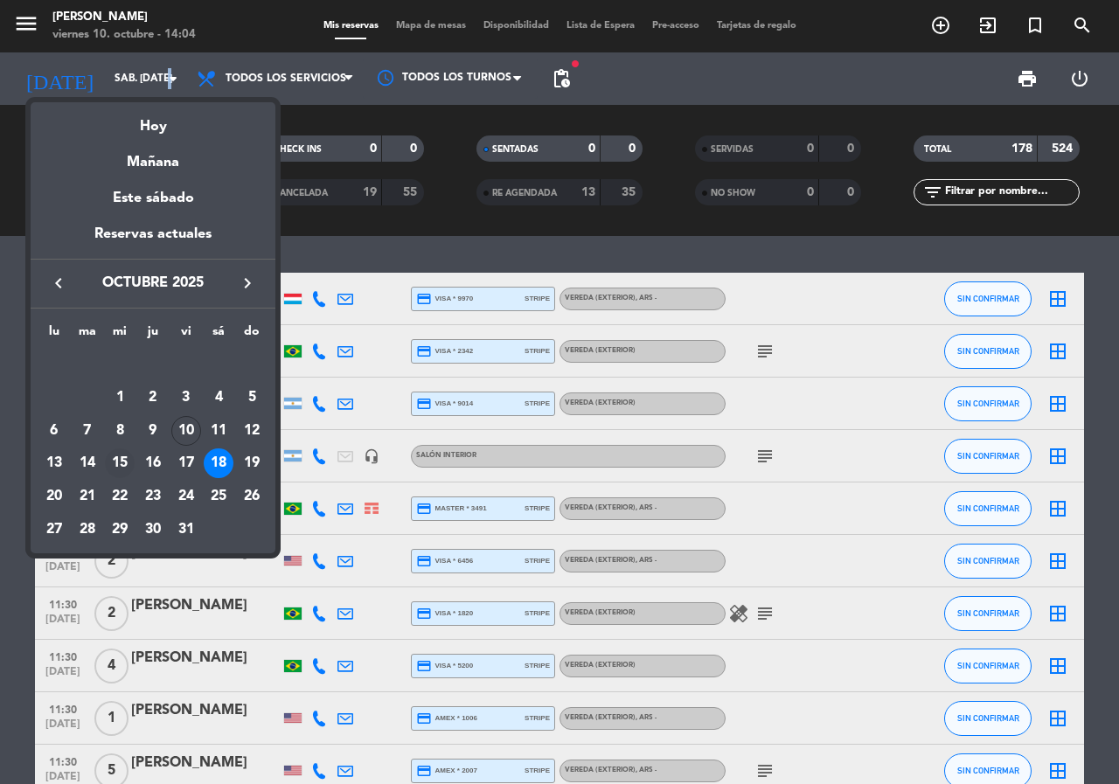
click at [126, 467] on div "15" at bounding box center [120, 463] width 30 height 30
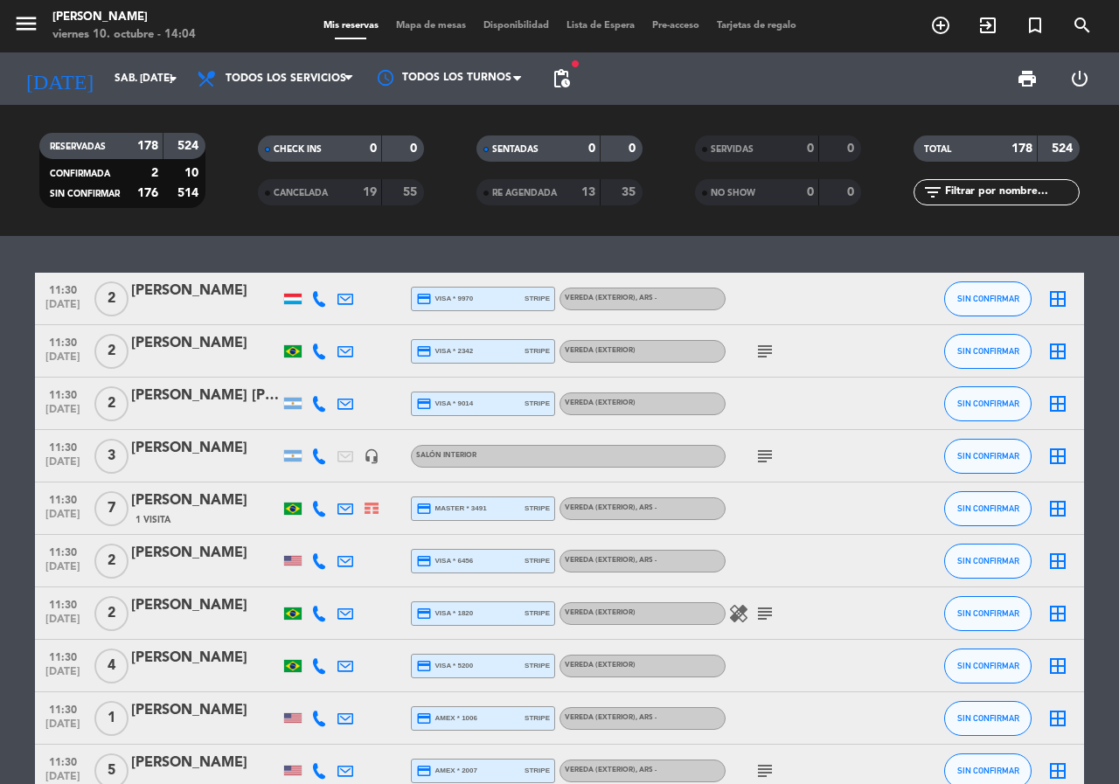
type input "mié. [DATE]"
